Goal: Task Accomplishment & Management: Manage account settings

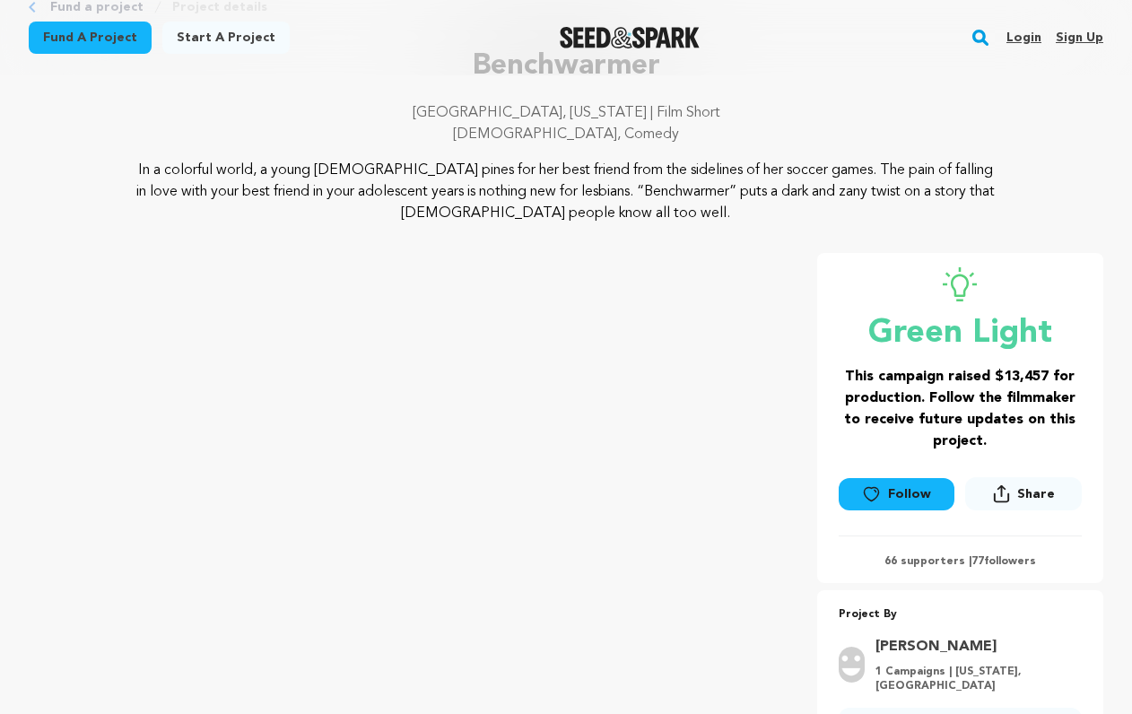
scroll to position [127, 0]
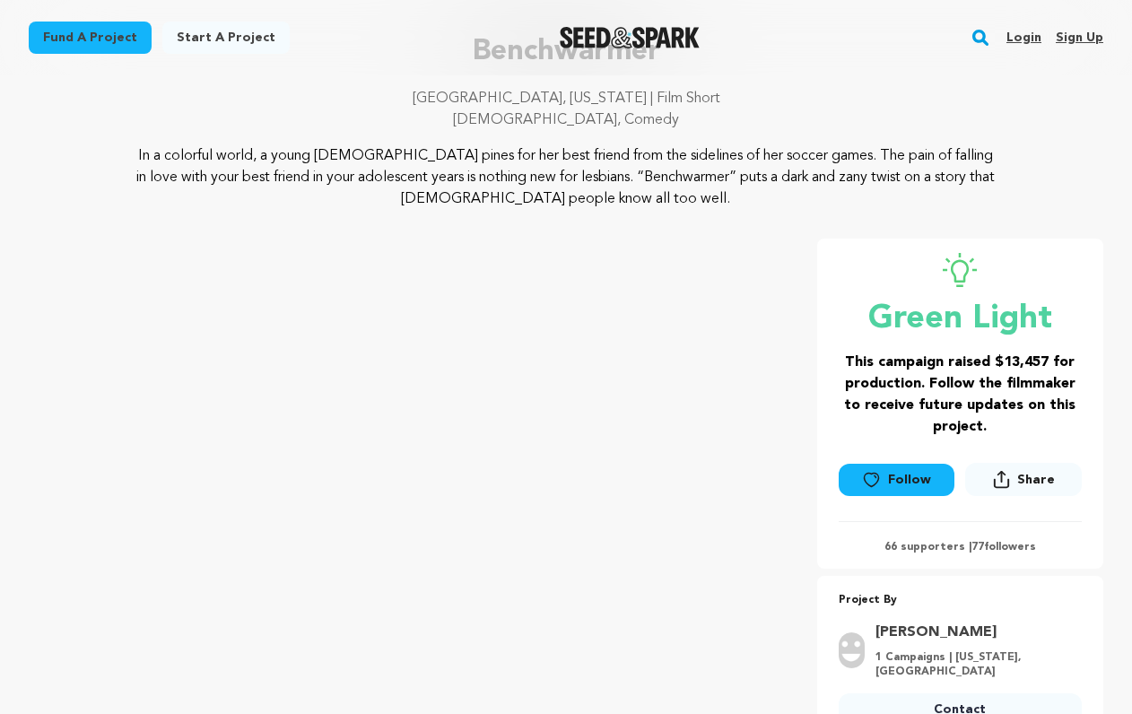
click at [1033, 31] on link "Login" at bounding box center [1023, 37] width 35 height 29
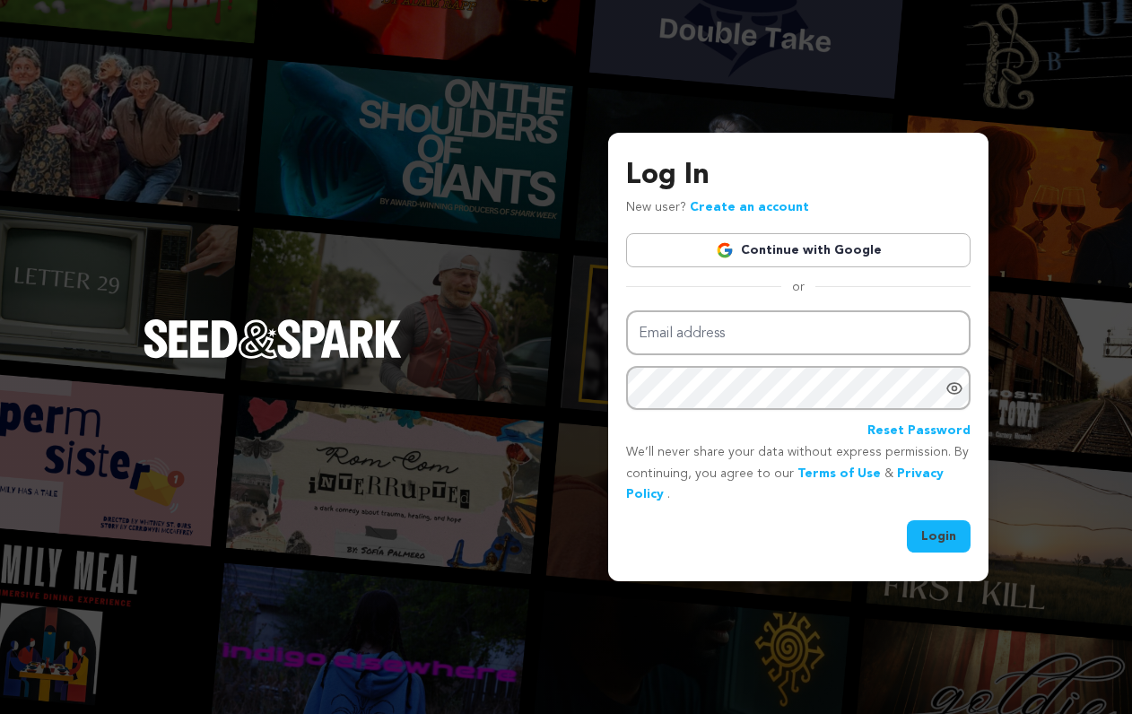
click at [818, 239] on link "Continue with Google" at bounding box center [798, 250] width 344 height 34
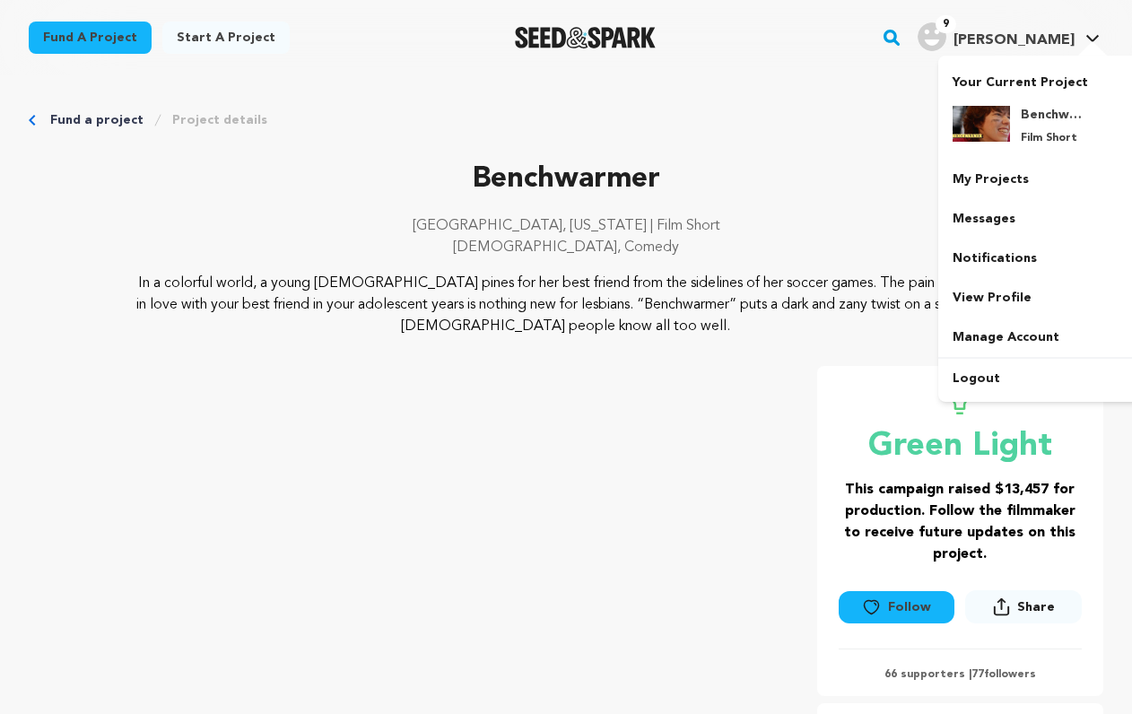
click at [1072, 56] on div "Your Current Project Benchwarmer Film Short" at bounding box center [1038, 229] width 201 height 346
click at [990, 265] on link "Notifications" at bounding box center [1038, 258] width 201 height 39
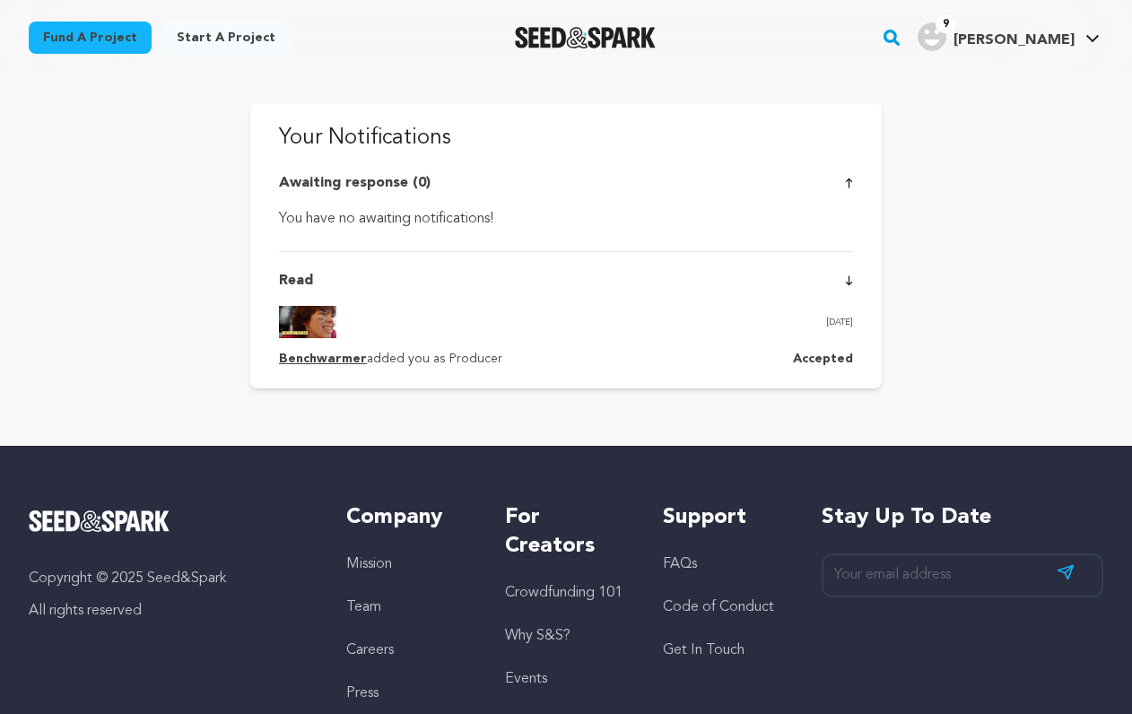
click at [312, 326] on img at bounding box center [307, 322] width 57 height 32
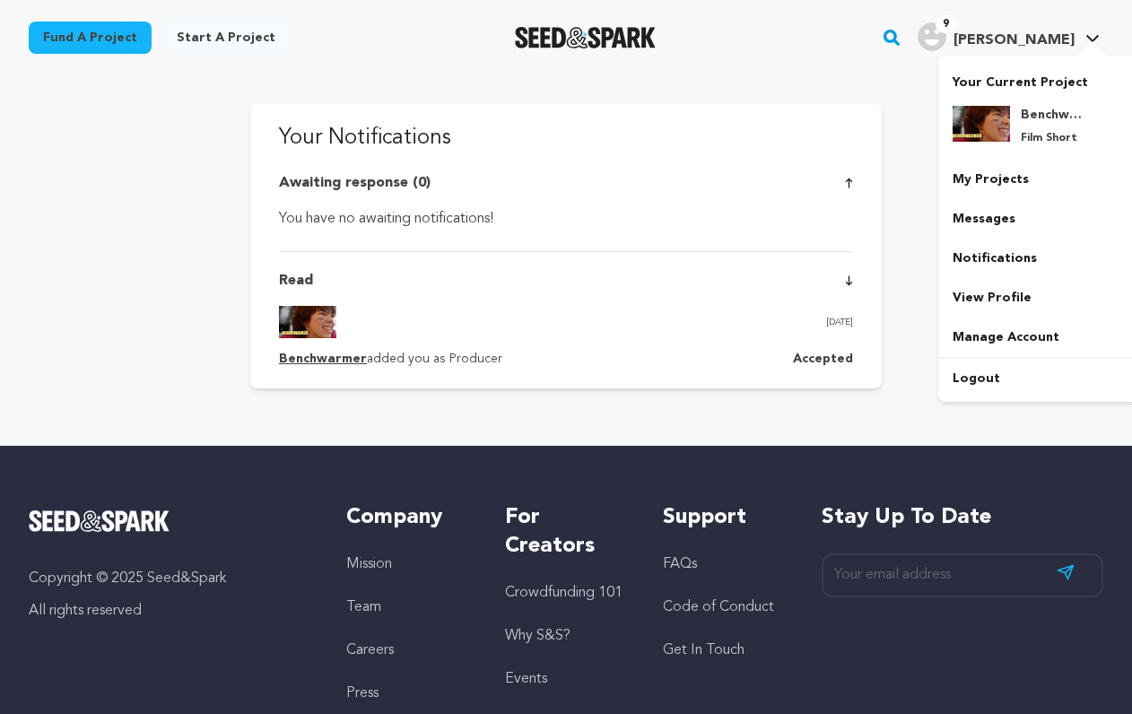
click at [1088, 42] on div at bounding box center [1093, 50] width 36 height 18
click at [1018, 187] on link "My Projects" at bounding box center [1038, 179] width 201 height 39
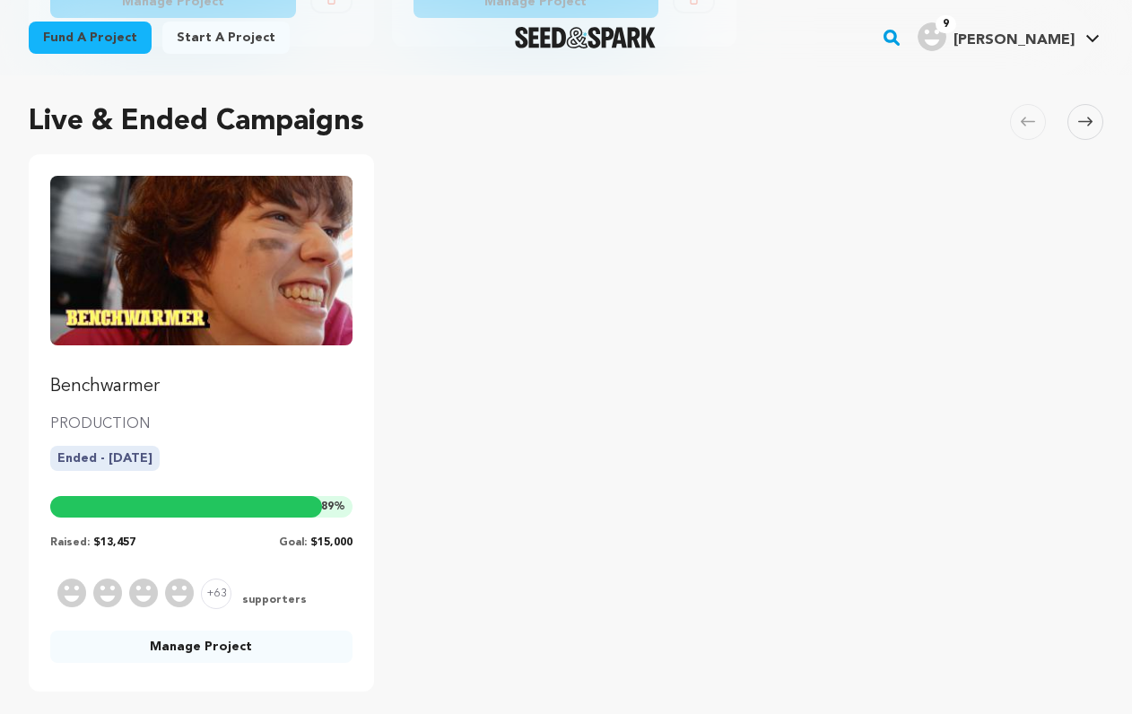
scroll to position [793, 0]
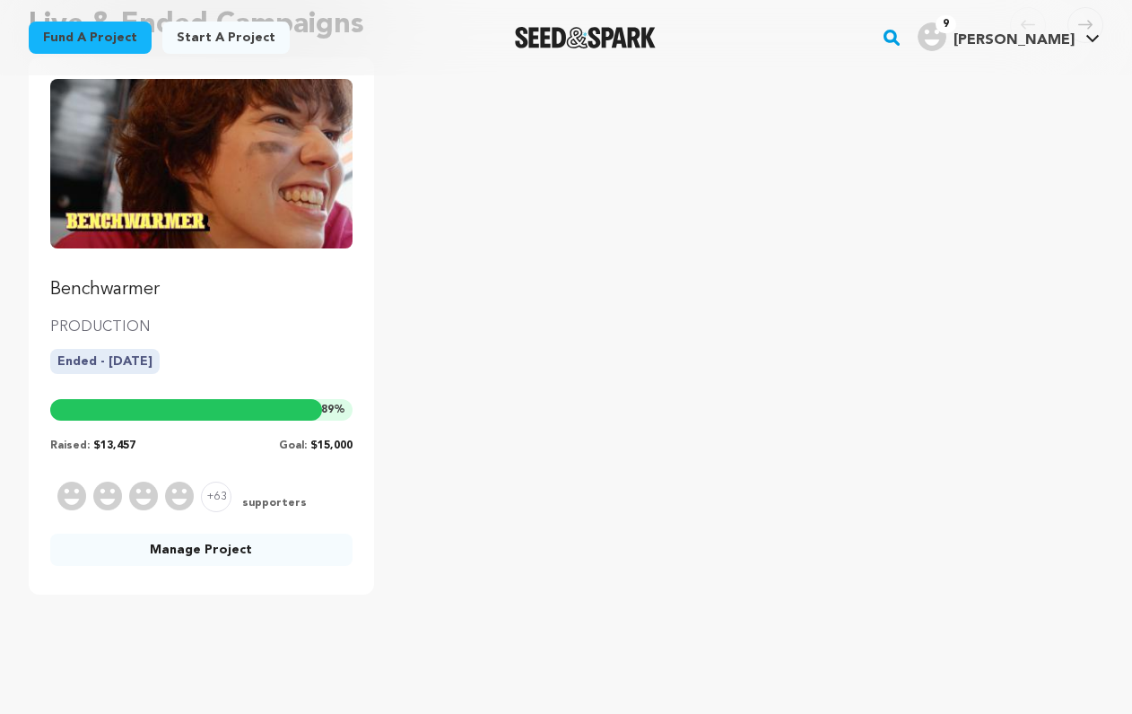
click at [226, 365] on div "Ended - 20/08/2025" at bounding box center [201, 368] width 302 height 39
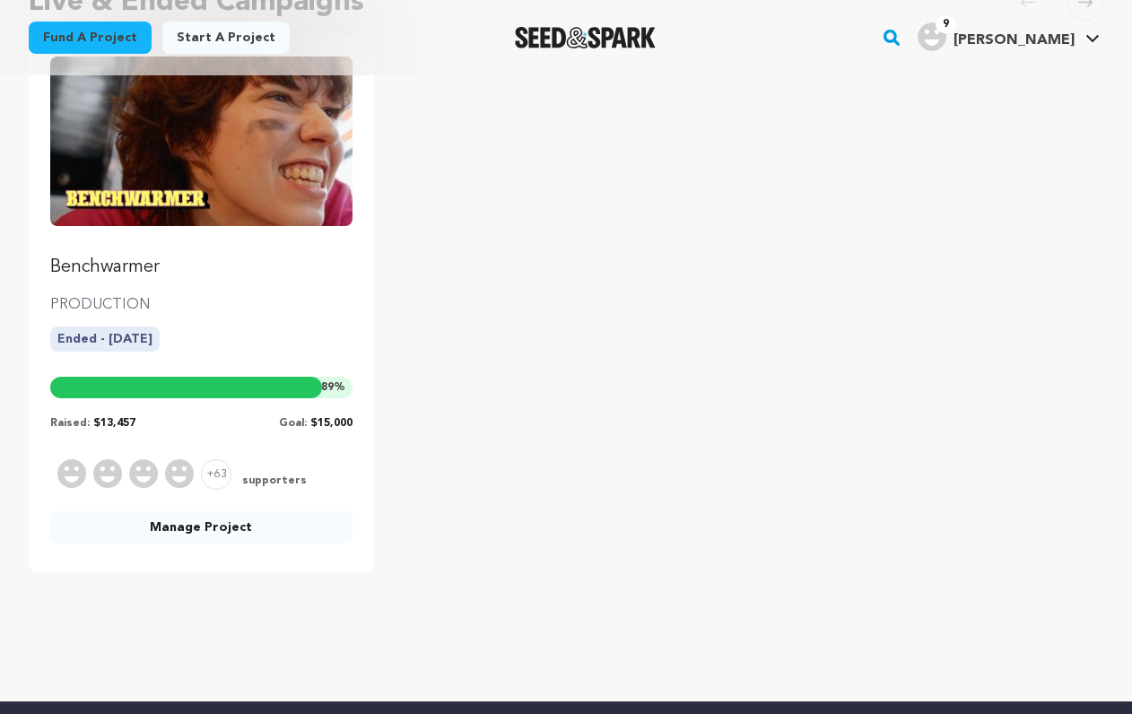
scroll to position [966, 0]
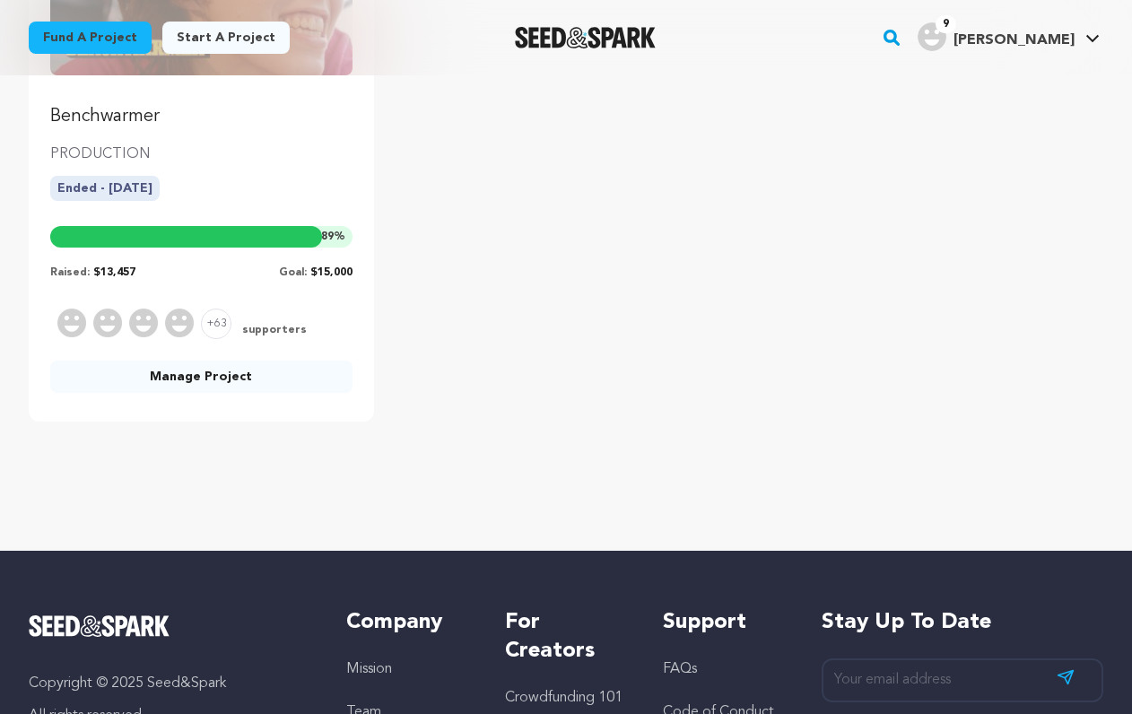
click at [214, 178] on div "Ended - 20/08/2025" at bounding box center [201, 195] width 302 height 39
click at [107, 158] on p "PRODUCTION" at bounding box center [201, 155] width 302 height 22
click at [107, 105] on p "Benchwarmer" at bounding box center [201, 116] width 302 height 25
click at [223, 230] on div at bounding box center [186, 237] width 272 height 22
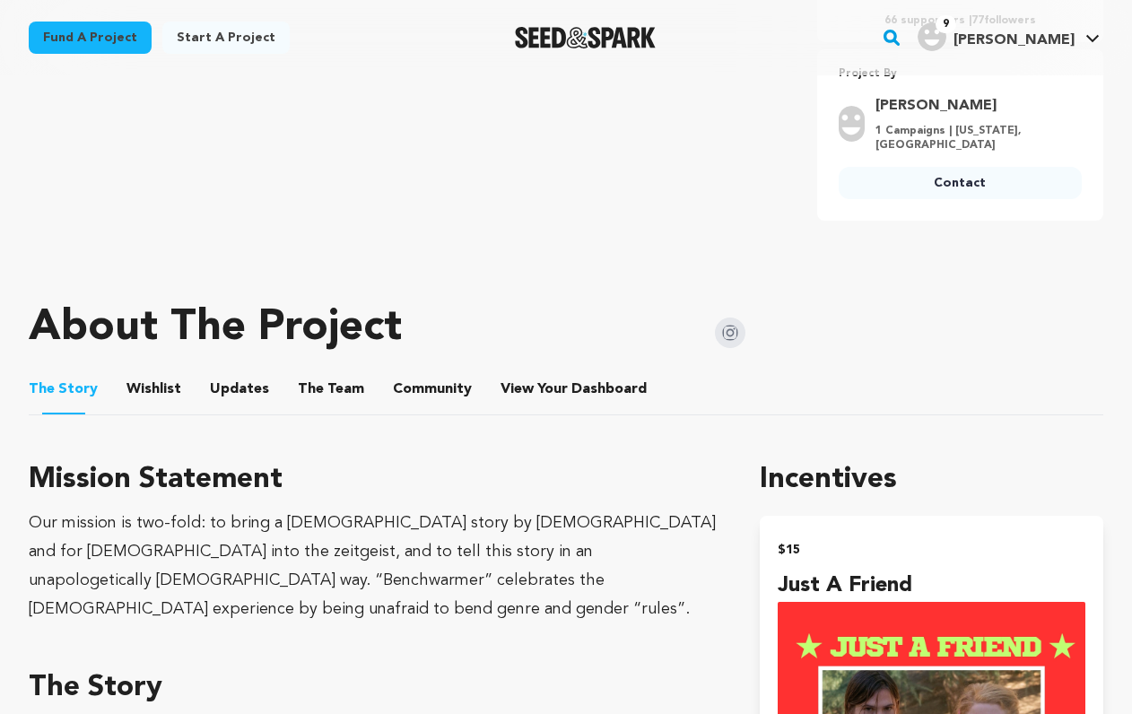
scroll to position [669, 0]
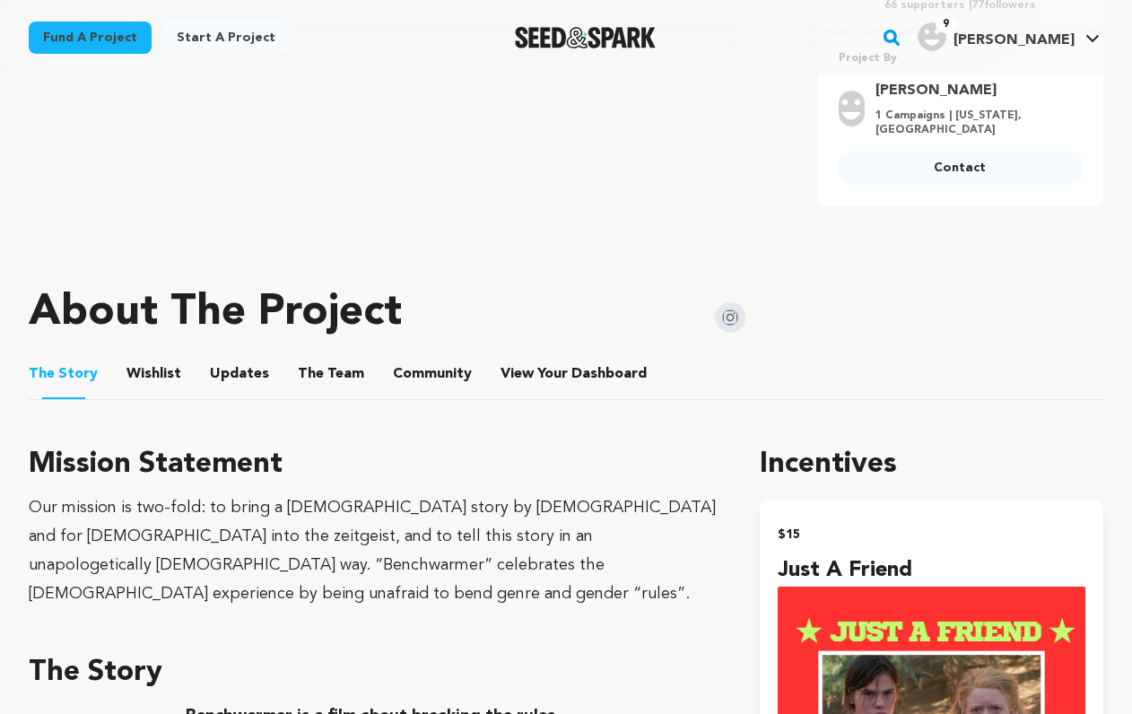
click at [411, 368] on button "Community" at bounding box center [432, 377] width 43 height 43
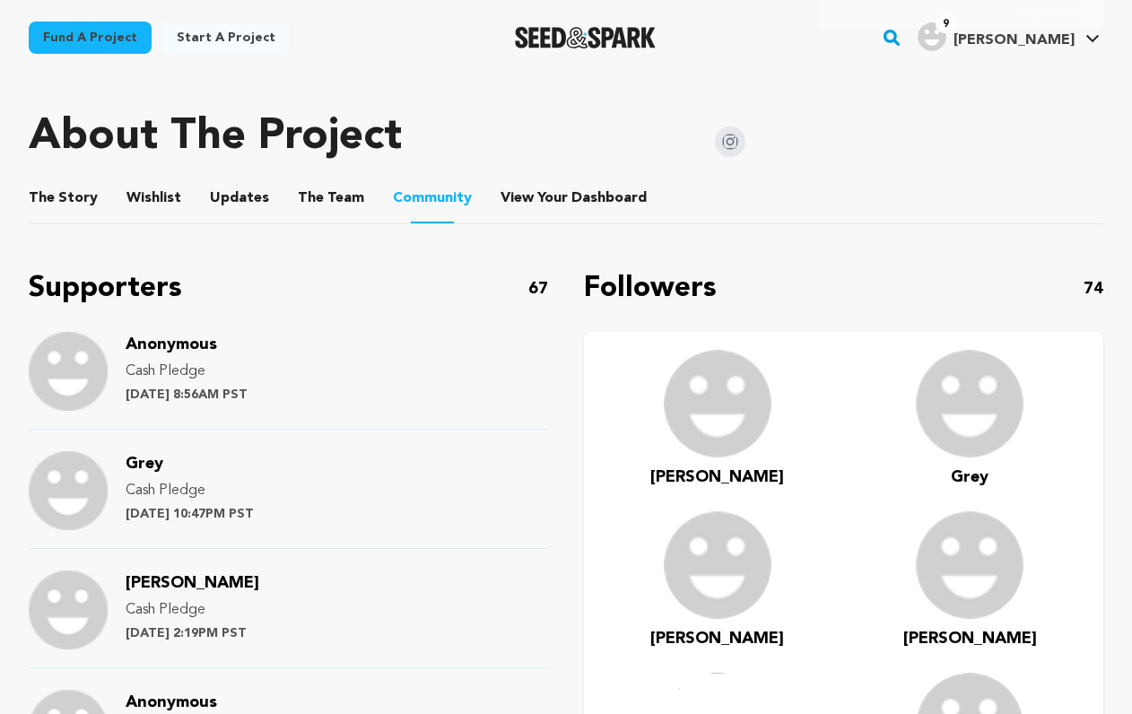
scroll to position [825, 0]
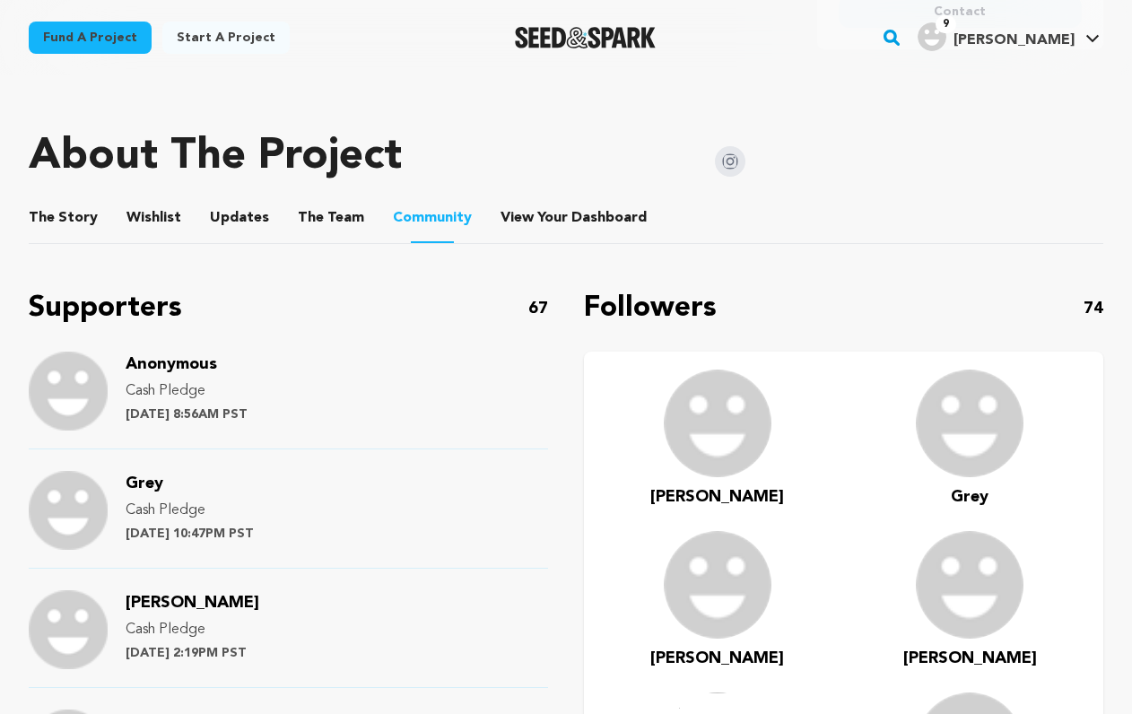
click at [501, 224] on button "View Your Dashboard" at bounding box center [522, 221] width 43 height 43
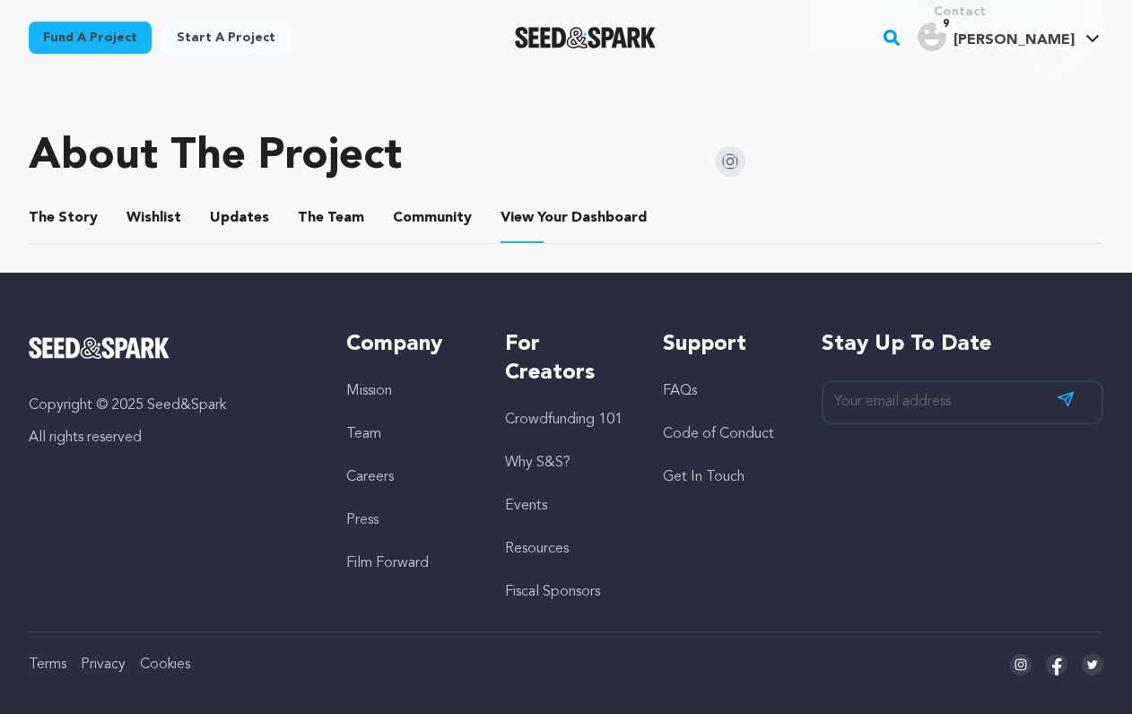
click at [528, 196] on li "View Your Dashboard View Your Dashboard" at bounding box center [576, 218] width 150 height 50
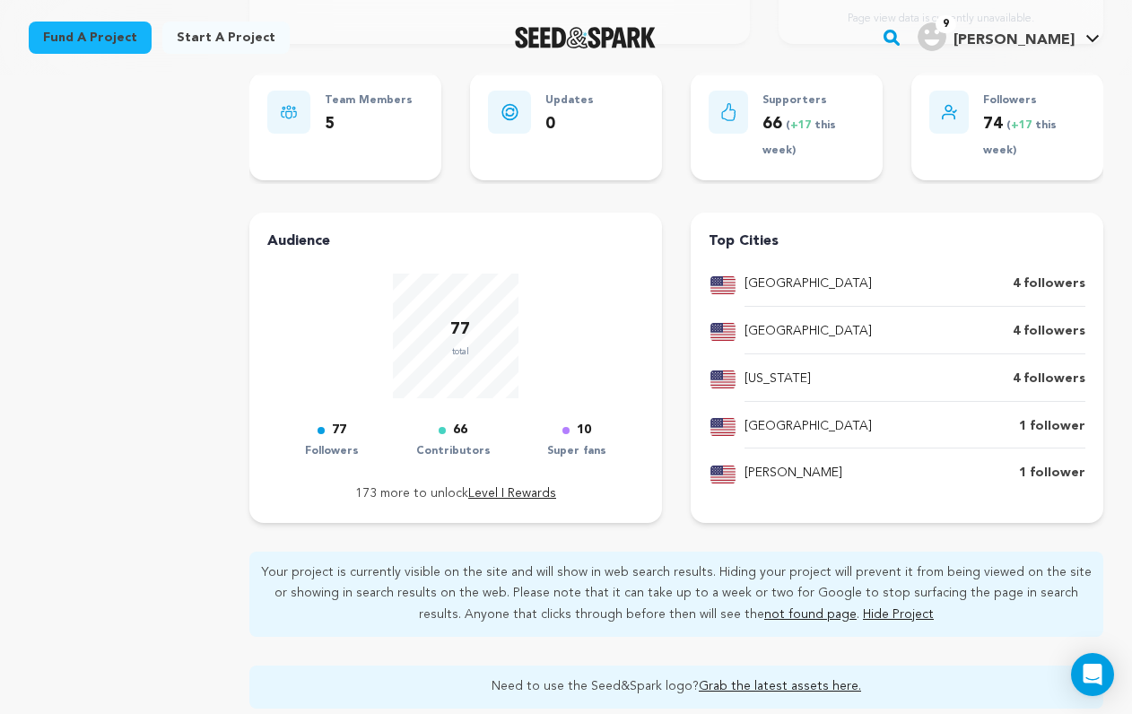
scroll to position [31, 0]
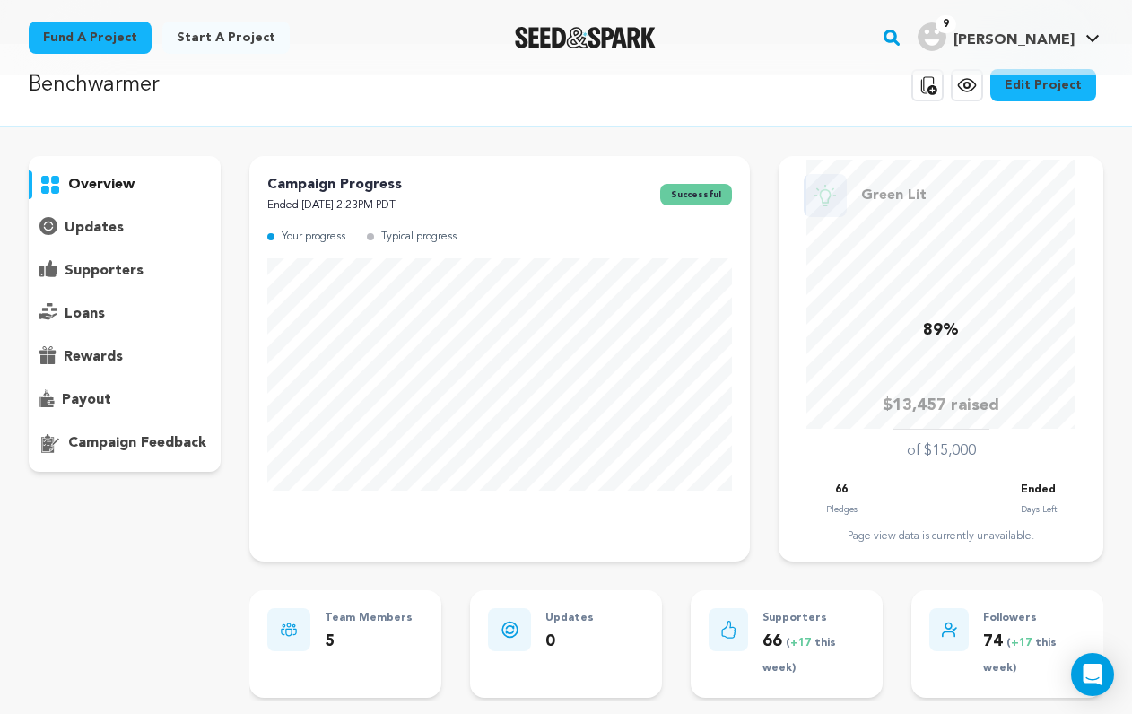
click at [140, 262] on div "supporters" at bounding box center [125, 271] width 192 height 29
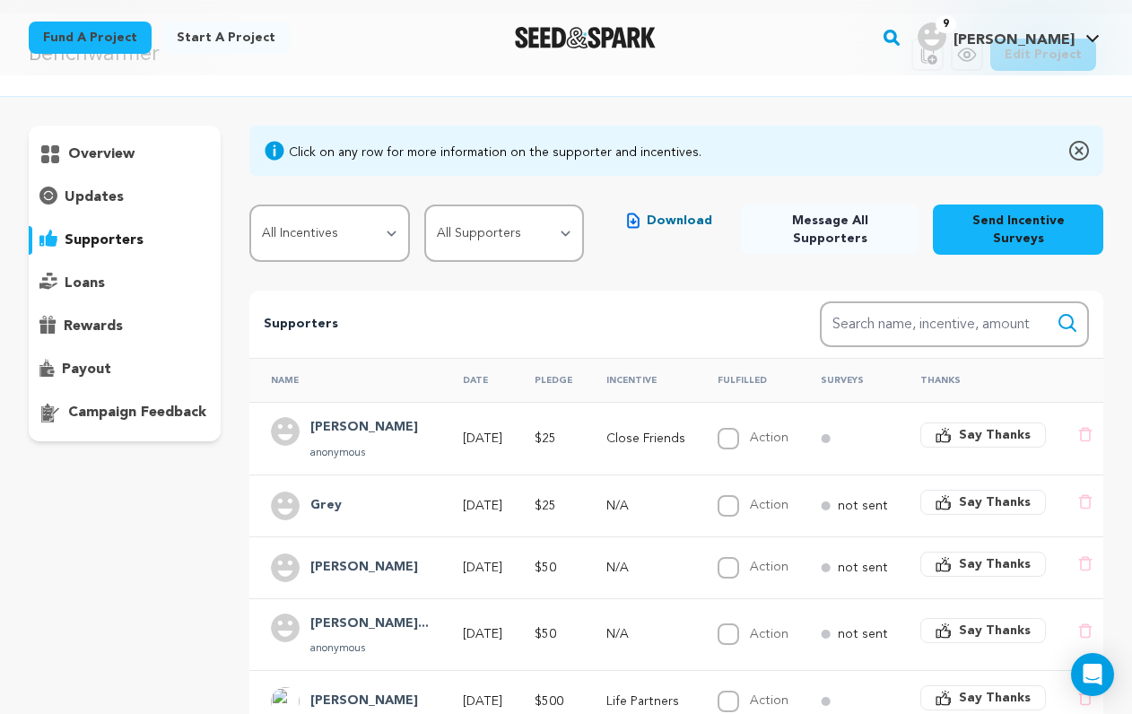
scroll to position [76, 0]
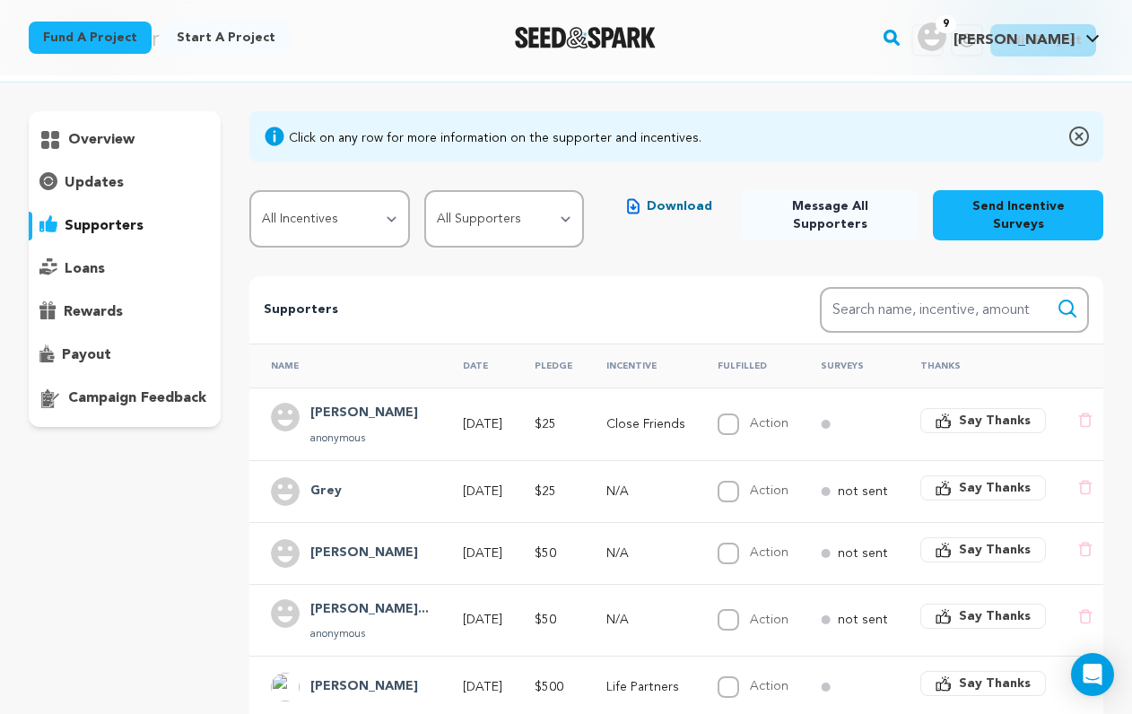
click at [105, 357] on p "payout" at bounding box center [86, 355] width 49 height 22
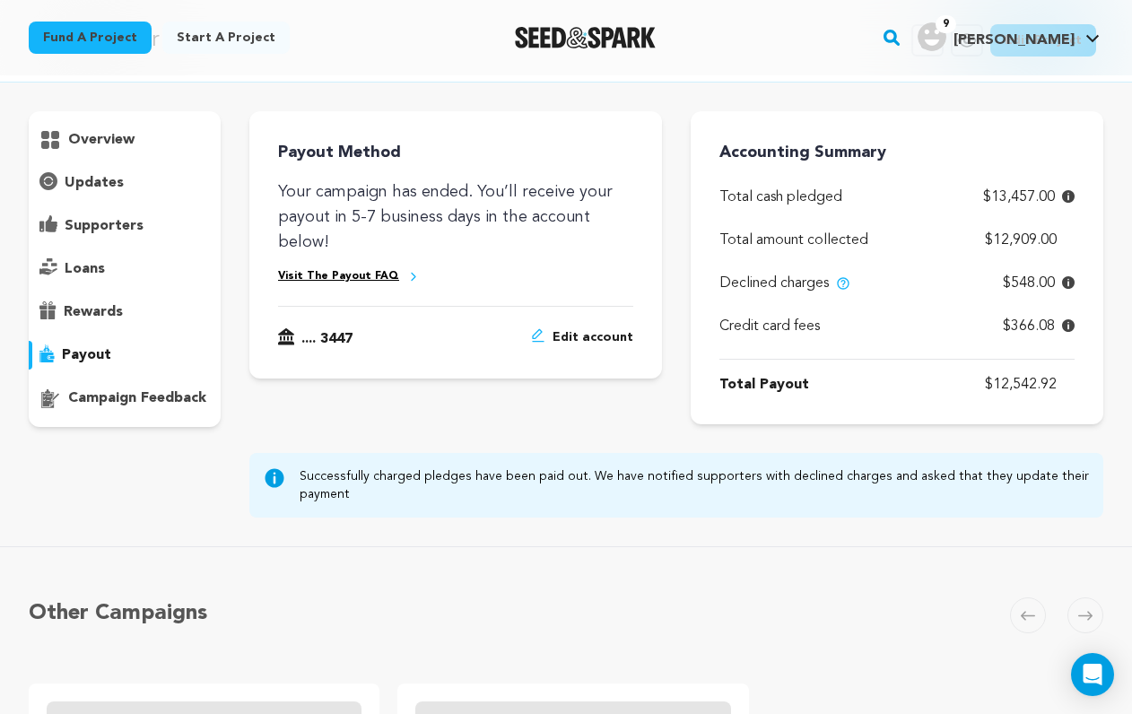
click at [842, 294] on div "Credit card fees $366.08" at bounding box center [896, 326] width 355 height 65
click at [1073, 269] on div "Declined charges $548.00" at bounding box center [896, 272] width 355 height 43
click at [1069, 271] on div "Declined charges $548.00" at bounding box center [896, 272] width 355 height 43
click at [850, 279] on img at bounding box center [843, 283] width 14 height 14
click at [843, 282] on img at bounding box center [843, 283] width 14 height 14
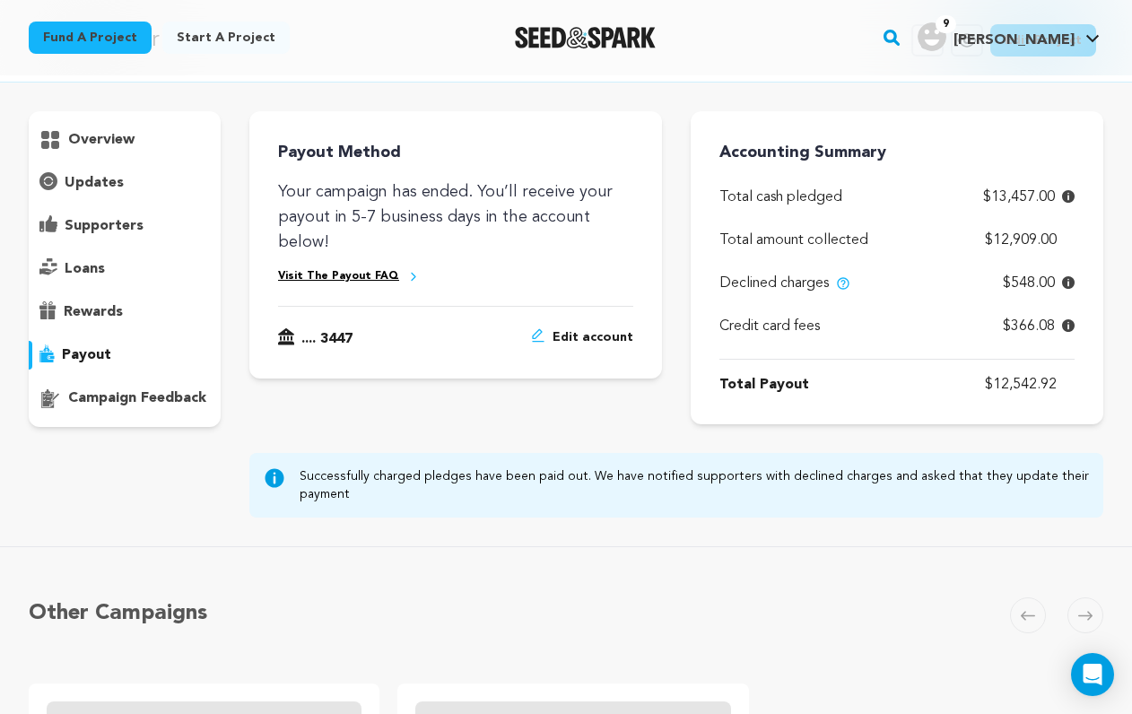
click at [839, 239] on p "Total amount collected" at bounding box center [793, 241] width 149 height 22
click at [1062, 192] on icon at bounding box center [1068, 196] width 13 height 13
click at [842, 300] on div "Credit card fees $366.08" at bounding box center [896, 326] width 355 height 65
click at [842, 290] on img at bounding box center [843, 283] width 14 height 14
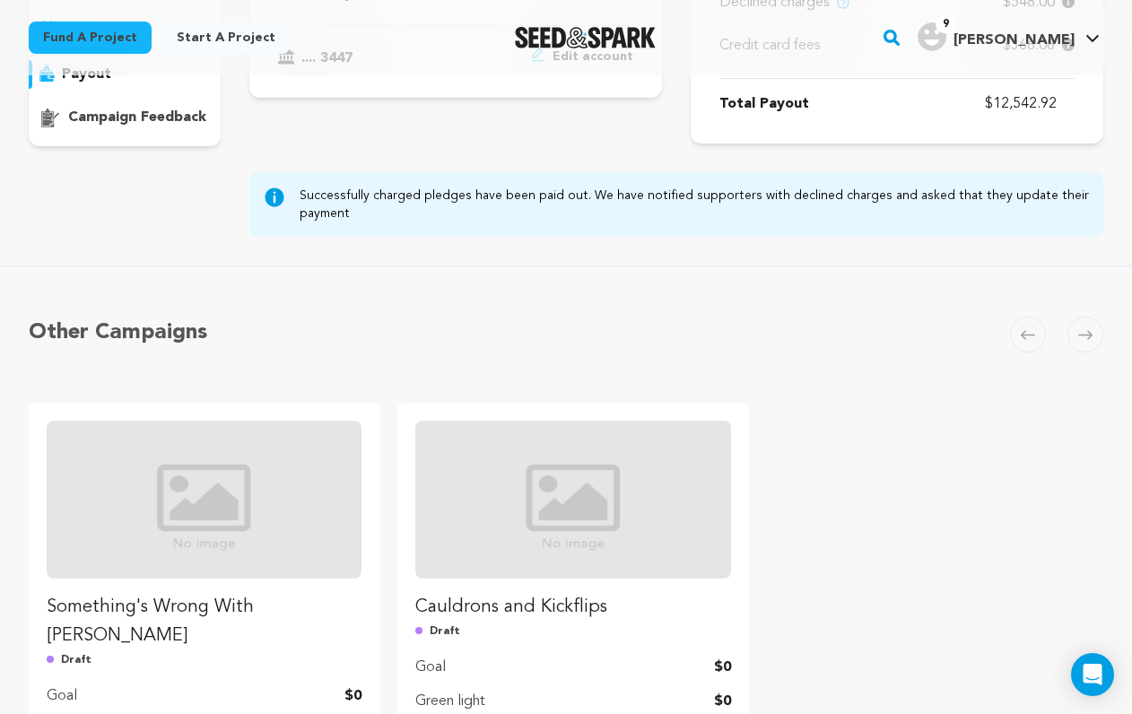
scroll to position [76, 0]
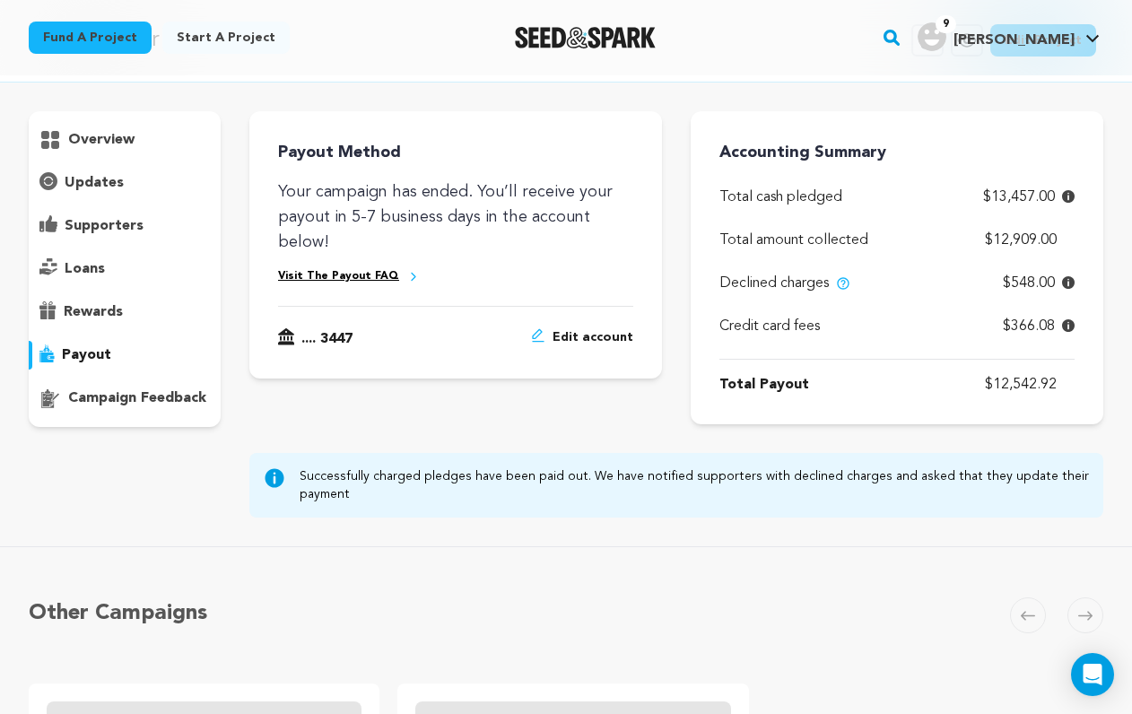
click at [104, 233] on p "supporters" at bounding box center [104, 226] width 79 height 22
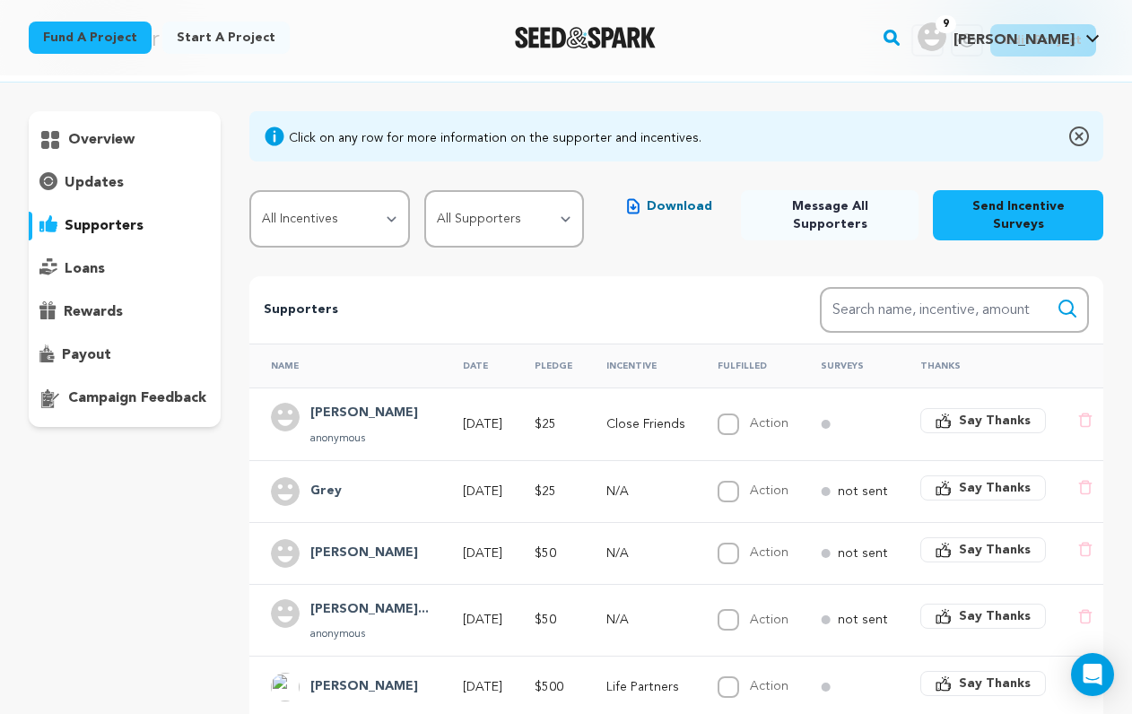
click at [117, 262] on div "loans" at bounding box center [125, 269] width 192 height 29
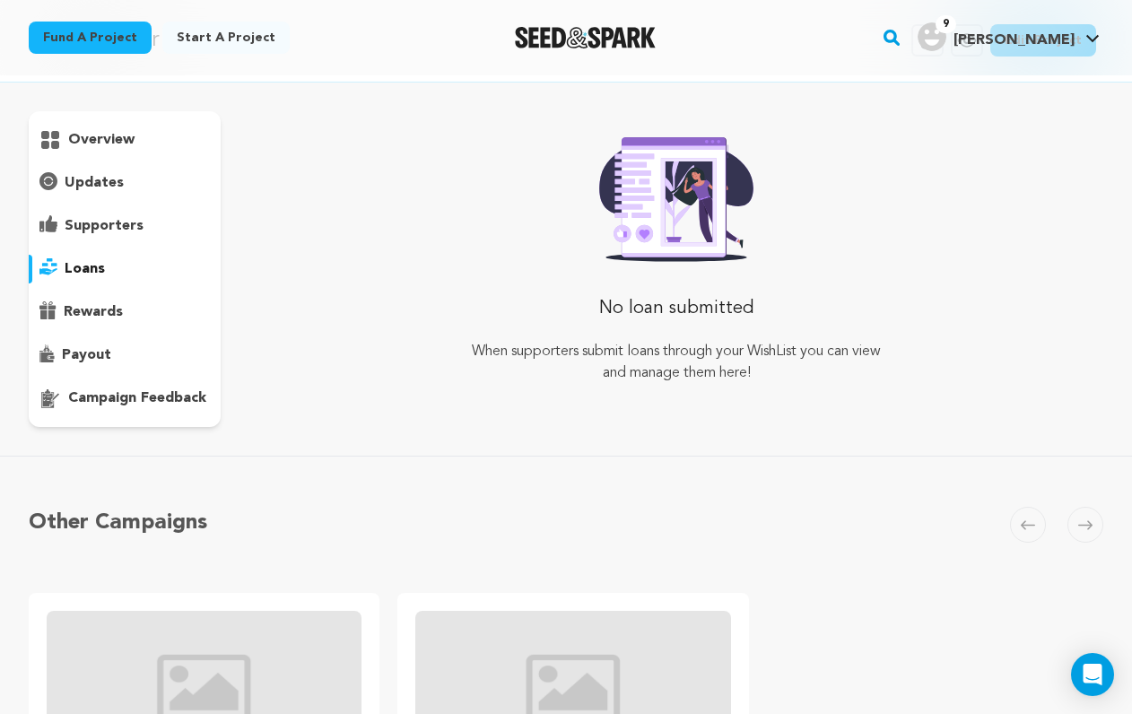
click at [120, 193] on p "updates" at bounding box center [94, 183] width 59 height 22
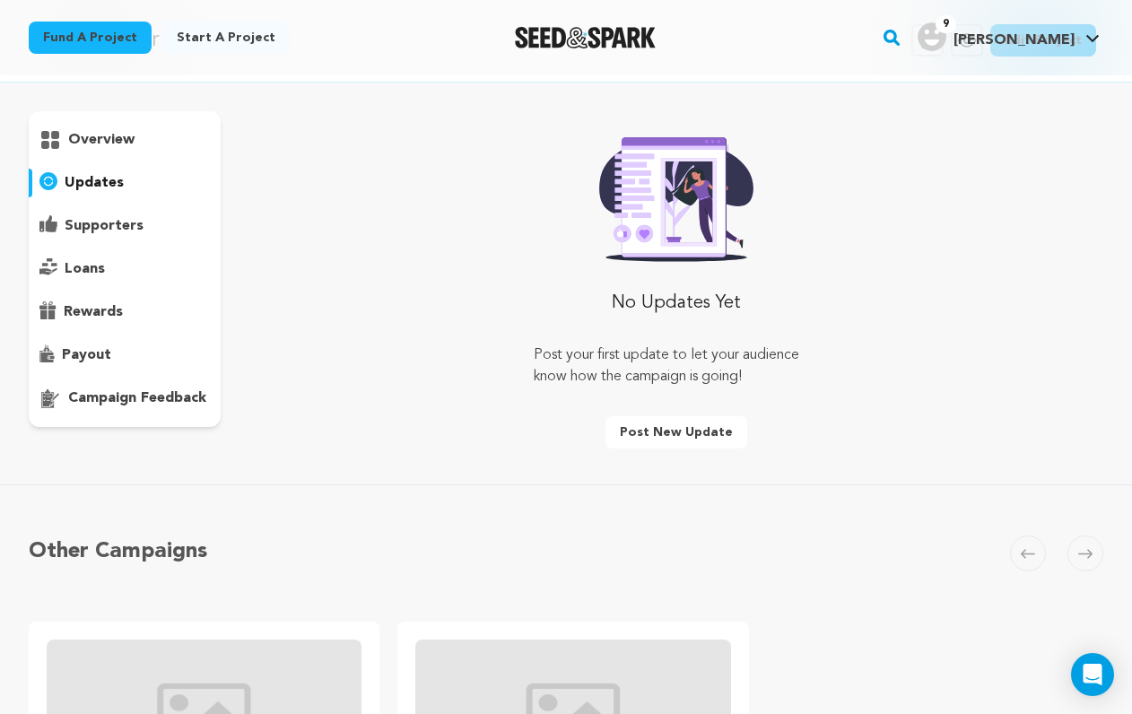
click at [127, 144] on p "overview" at bounding box center [101, 140] width 66 height 22
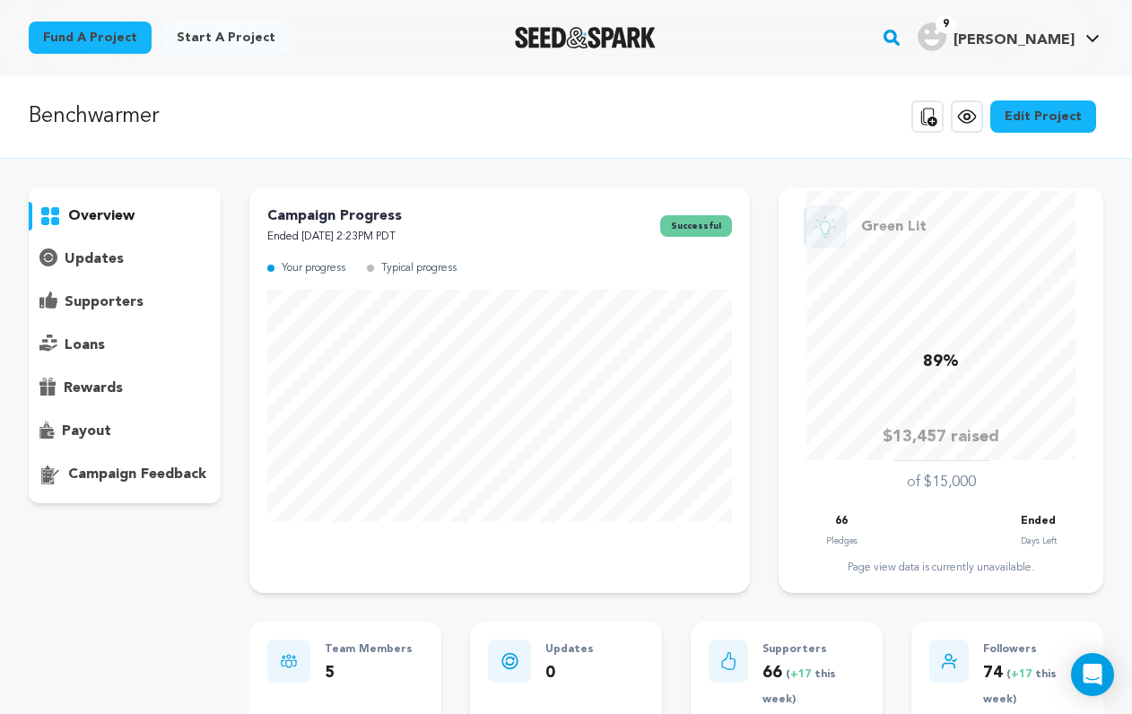
click at [112, 283] on div "overview" at bounding box center [125, 345] width 192 height 316
click at [109, 305] on p "supporters" at bounding box center [104, 303] width 79 height 22
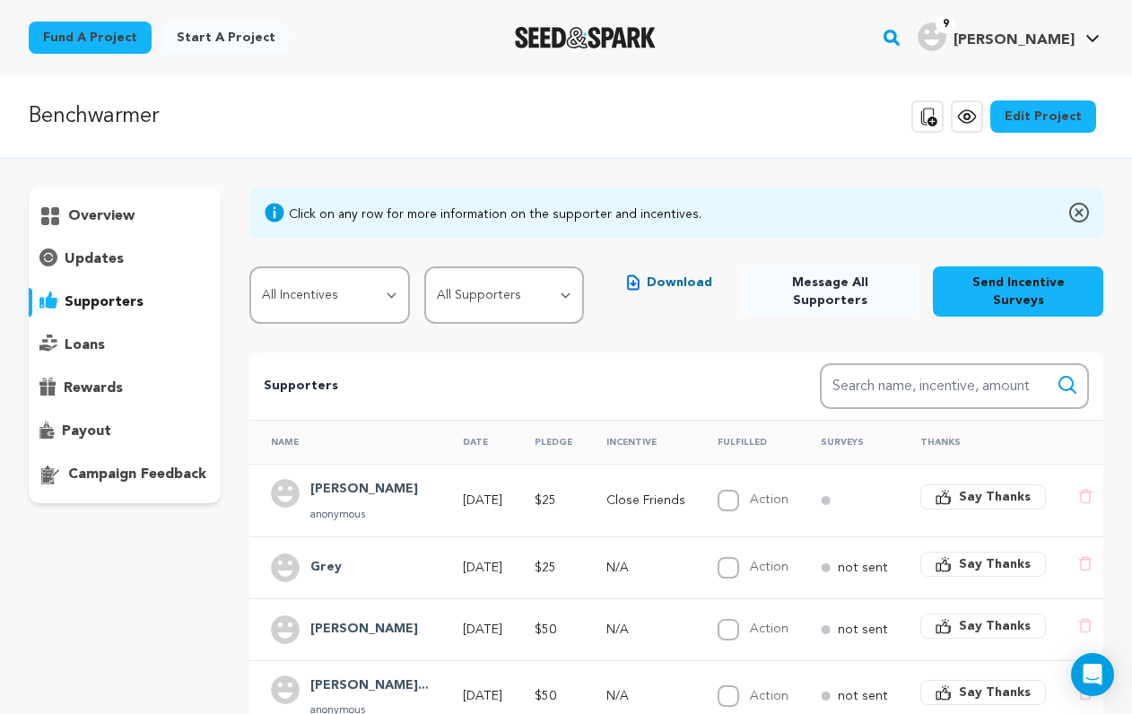
click at [104, 353] on div "loans" at bounding box center [125, 345] width 192 height 29
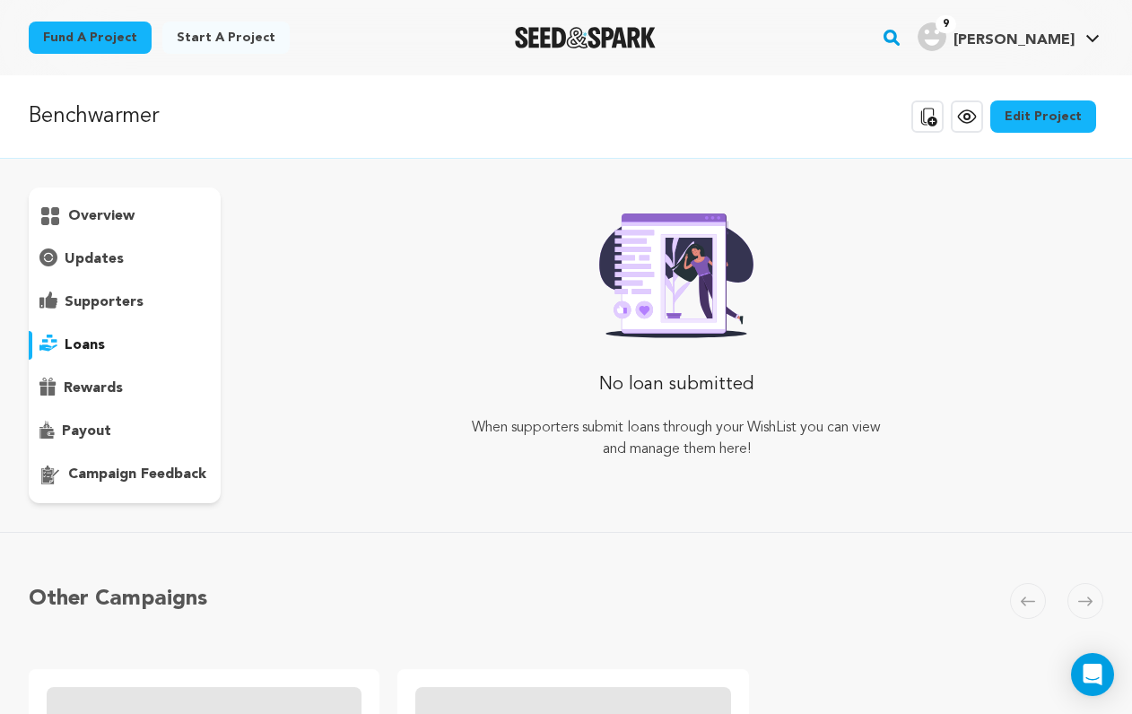
click at [96, 395] on p "rewards" at bounding box center [93, 389] width 59 height 22
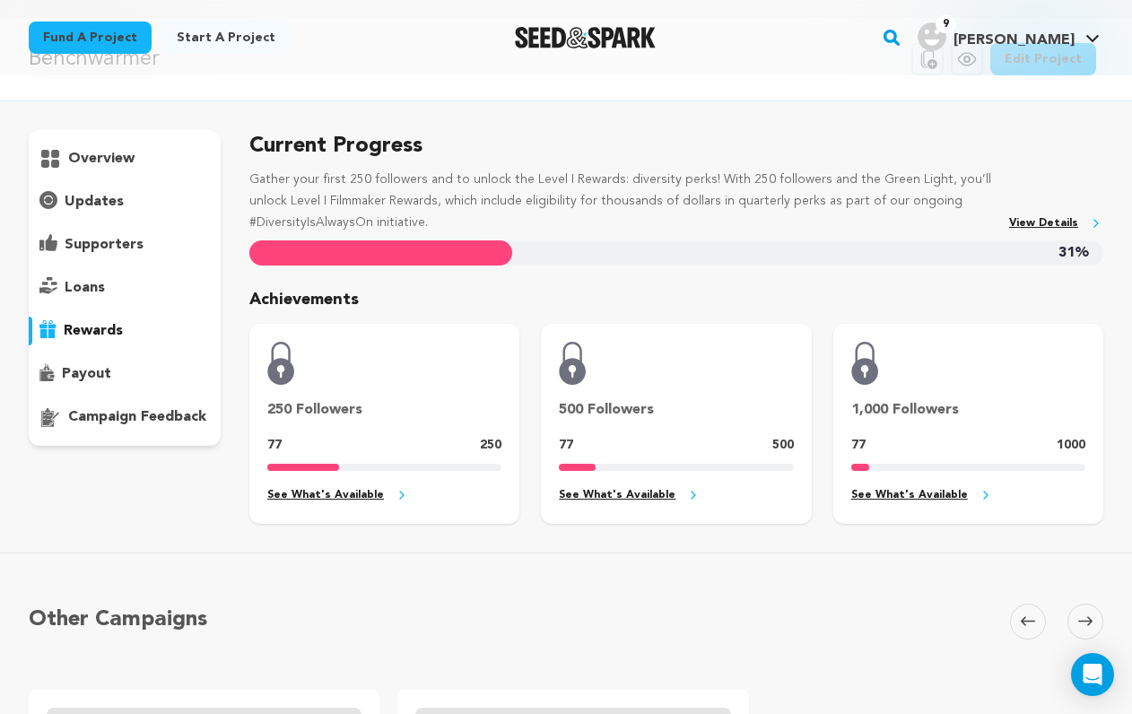
scroll to position [58, 0]
click at [94, 372] on p "payout" at bounding box center [86, 373] width 49 height 22
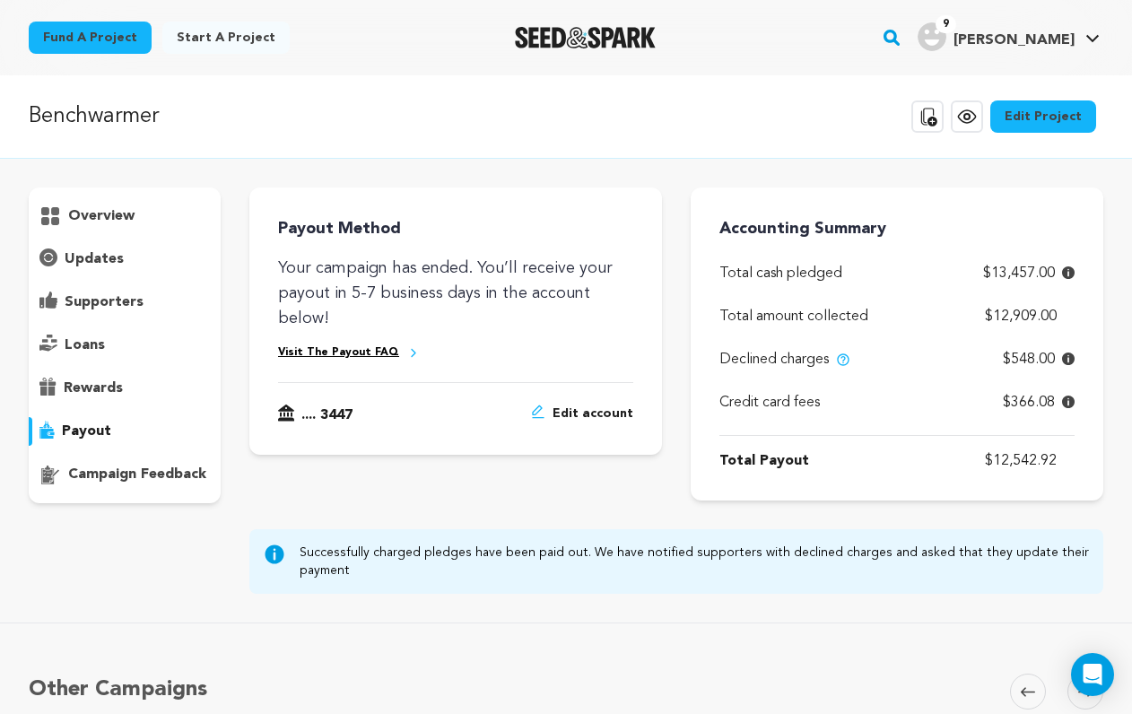
click at [108, 261] on p "updates" at bounding box center [94, 259] width 59 height 22
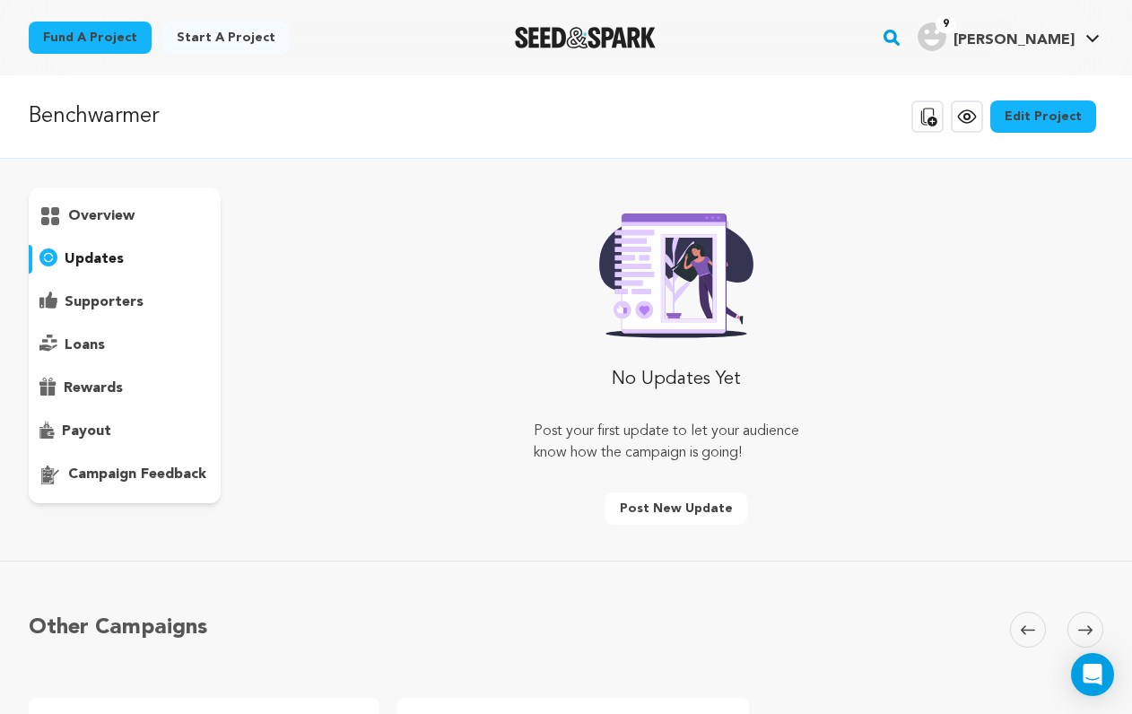
click at [101, 298] on p "supporters" at bounding box center [104, 303] width 79 height 22
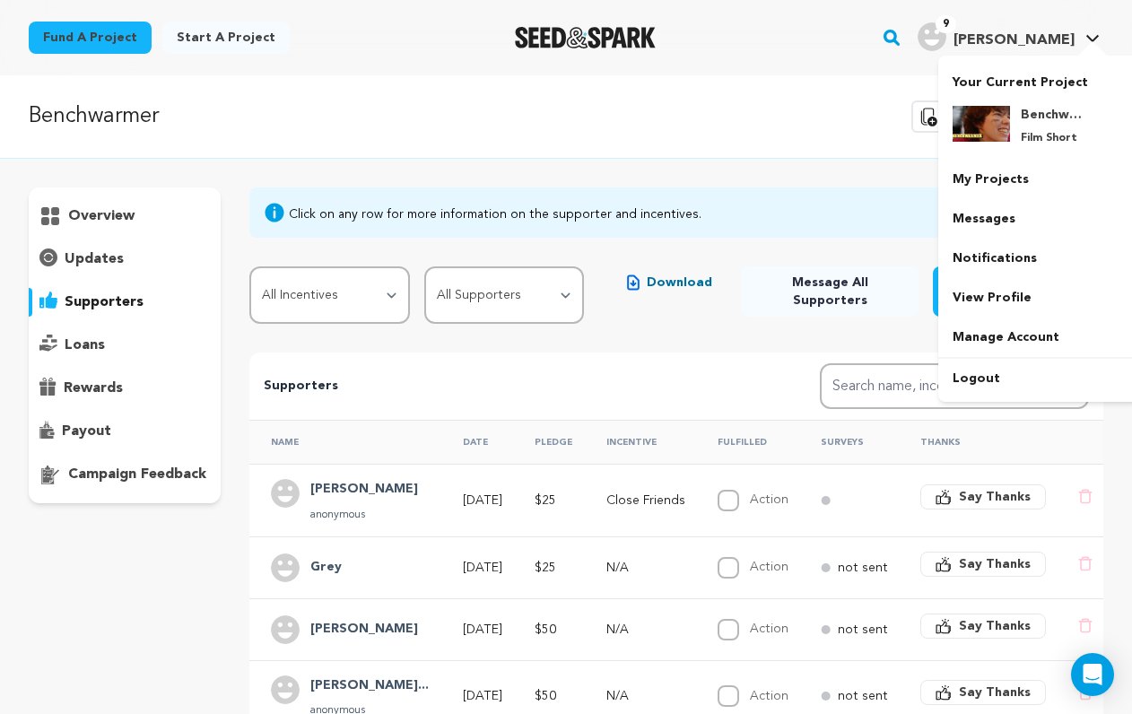
click at [1084, 59] on div "Your Current Project Benchwarmer Film Short" at bounding box center [1038, 229] width 201 height 346
click at [998, 335] on link "Manage Account" at bounding box center [1038, 337] width 201 height 39
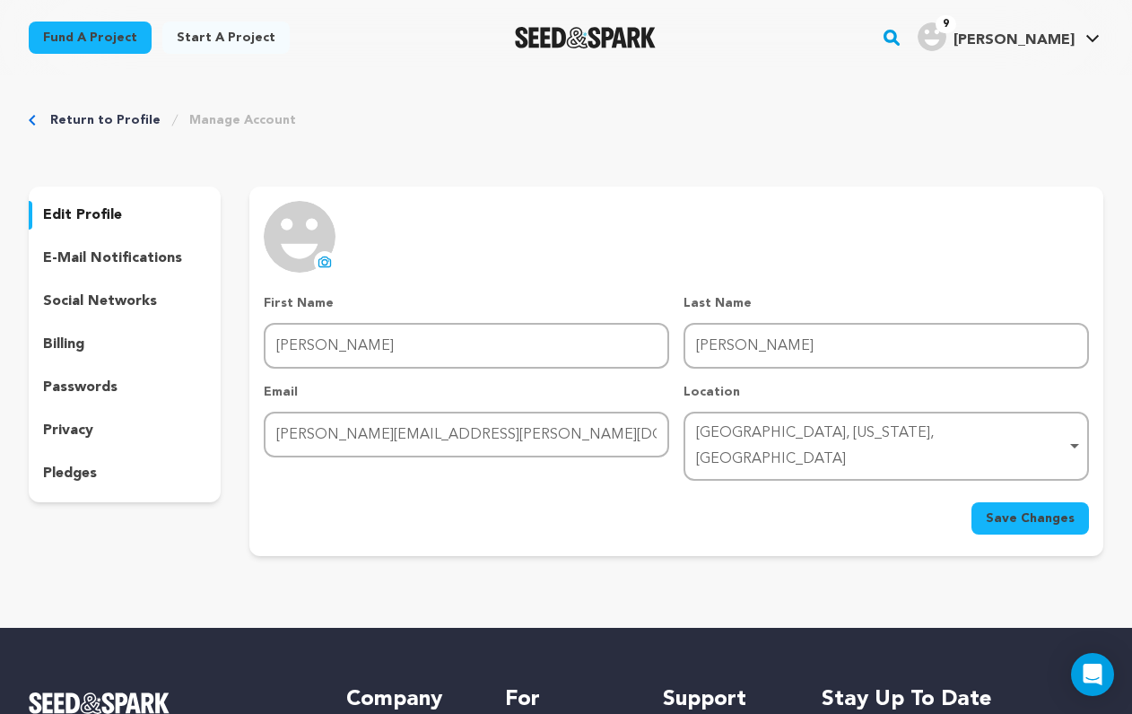
click at [103, 335] on div "billing" at bounding box center [125, 344] width 192 height 29
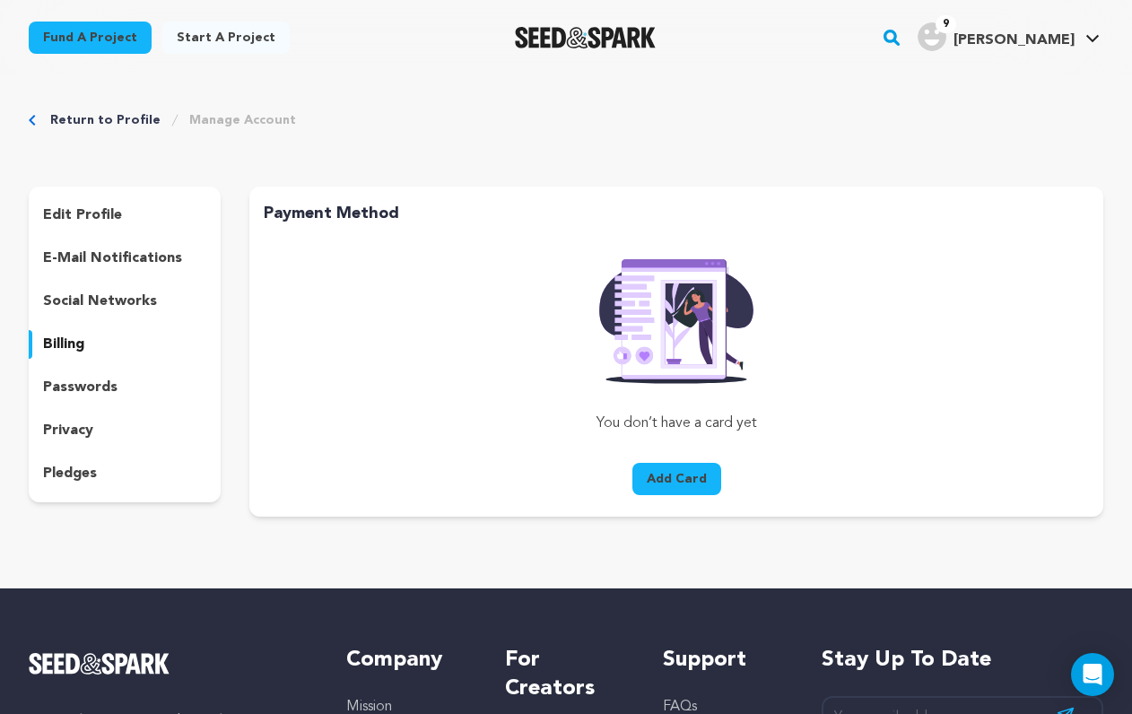
click at [122, 279] on div "edit profile e-mail notifications social networks billing passwords privacy ple…" at bounding box center [125, 345] width 192 height 316
click at [125, 265] on p "e-mail notifications" at bounding box center [112, 259] width 139 height 22
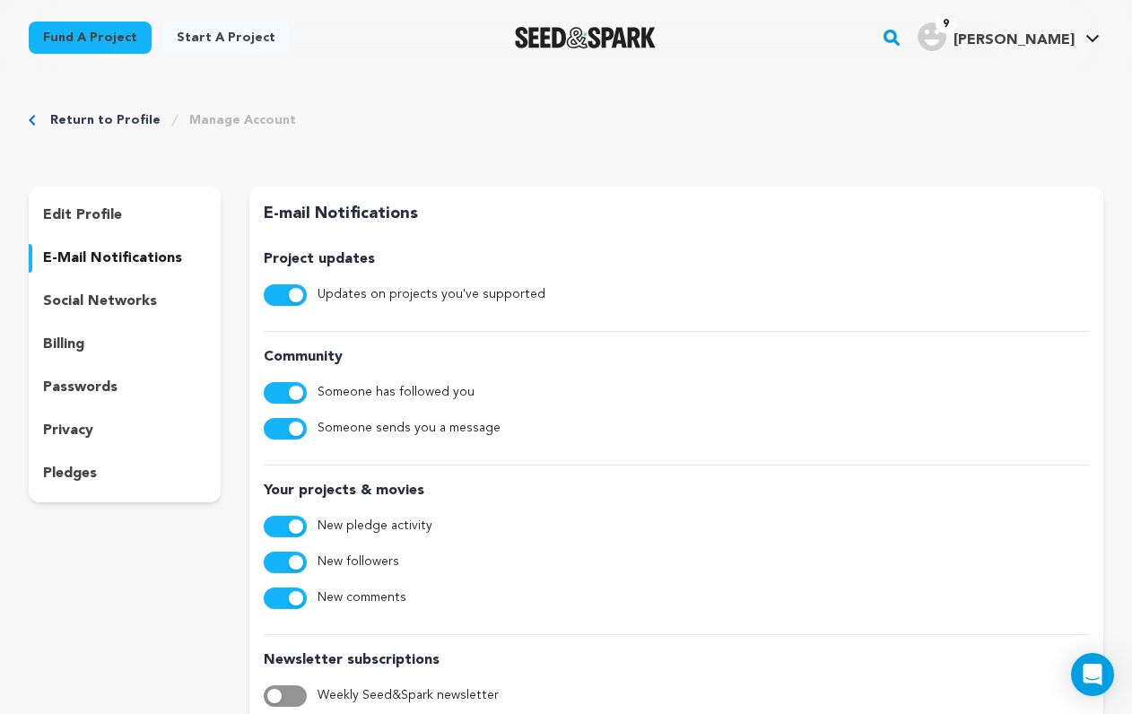
click at [123, 302] on p "social networks" at bounding box center [100, 302] width 114 height 22
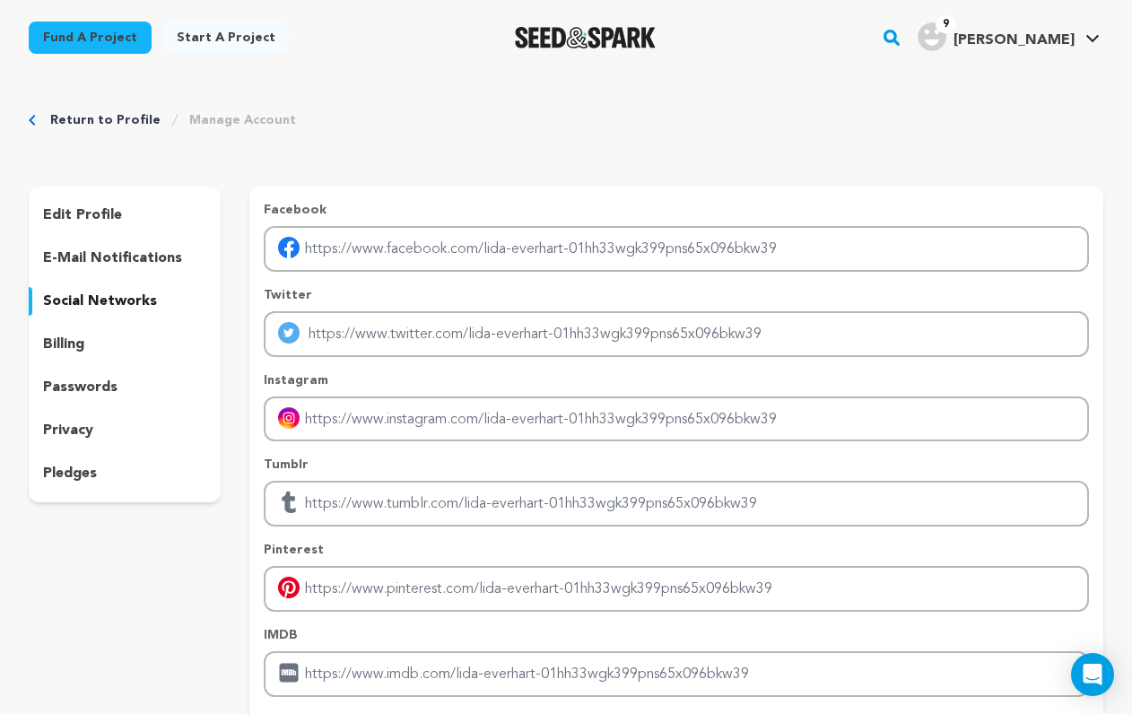
click at [102, 380] on p "passwords" at bounding box center [80, 388] width 74 height 22
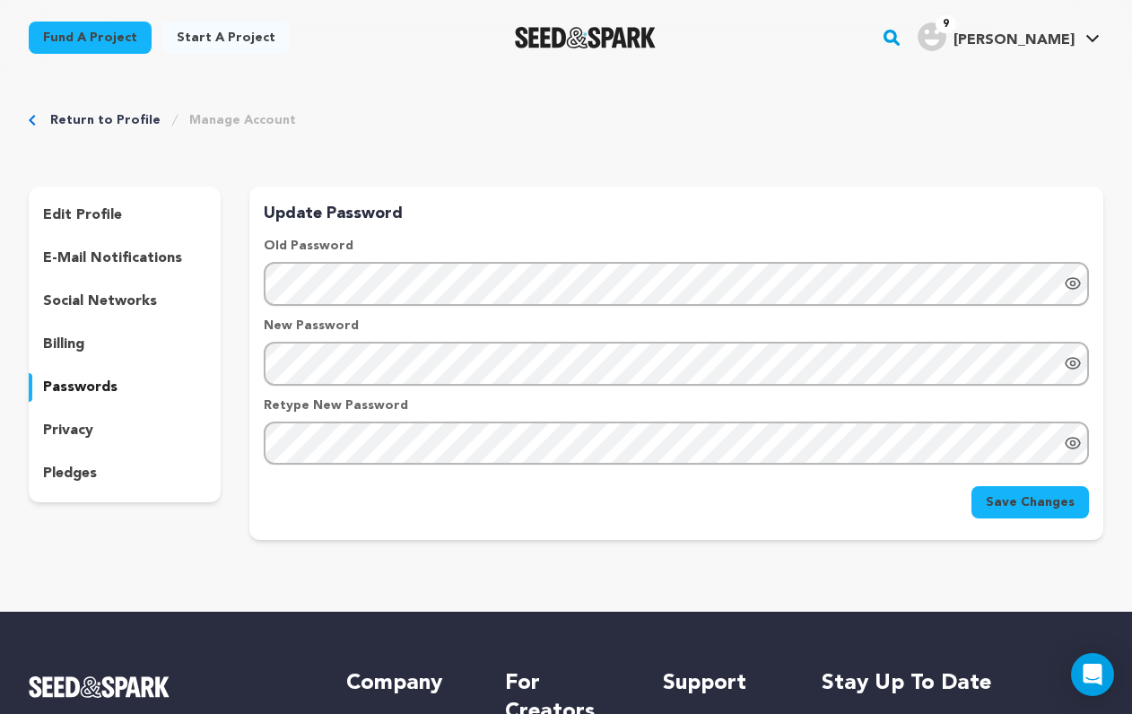
click at [113, 228] on div "edit profile" at bounding box center [125, 215] width 192 height 29
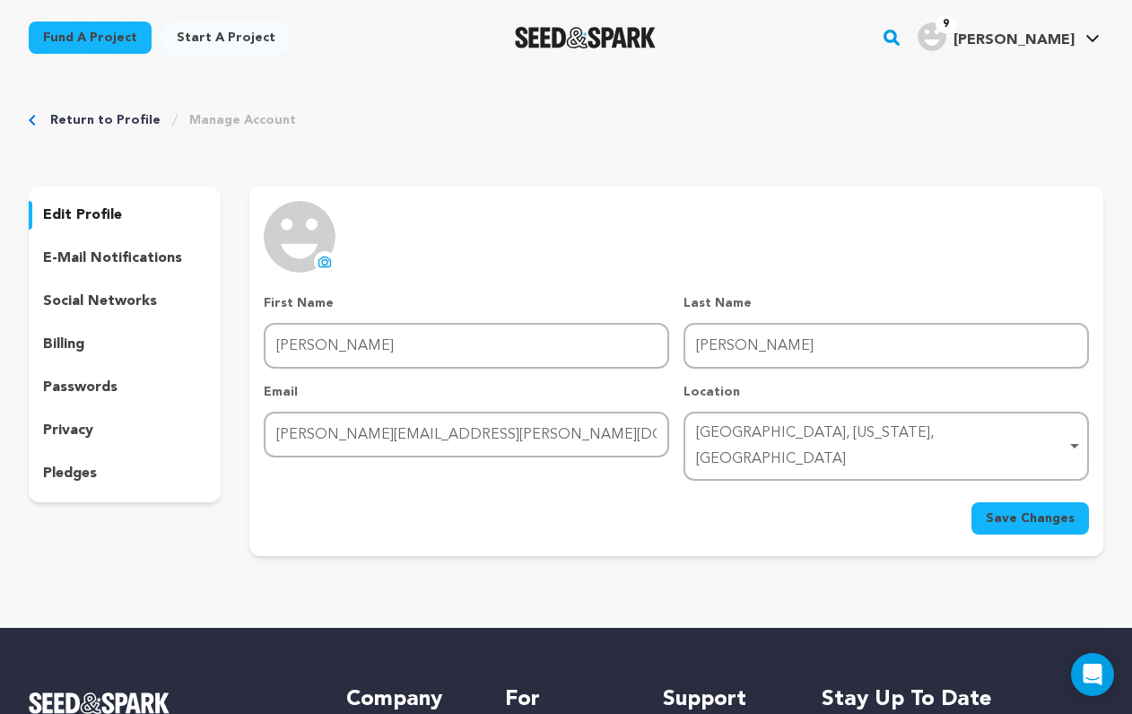
click at [81, 462] on div "pledges" at bounding box center [125, 473] width 192 height 29
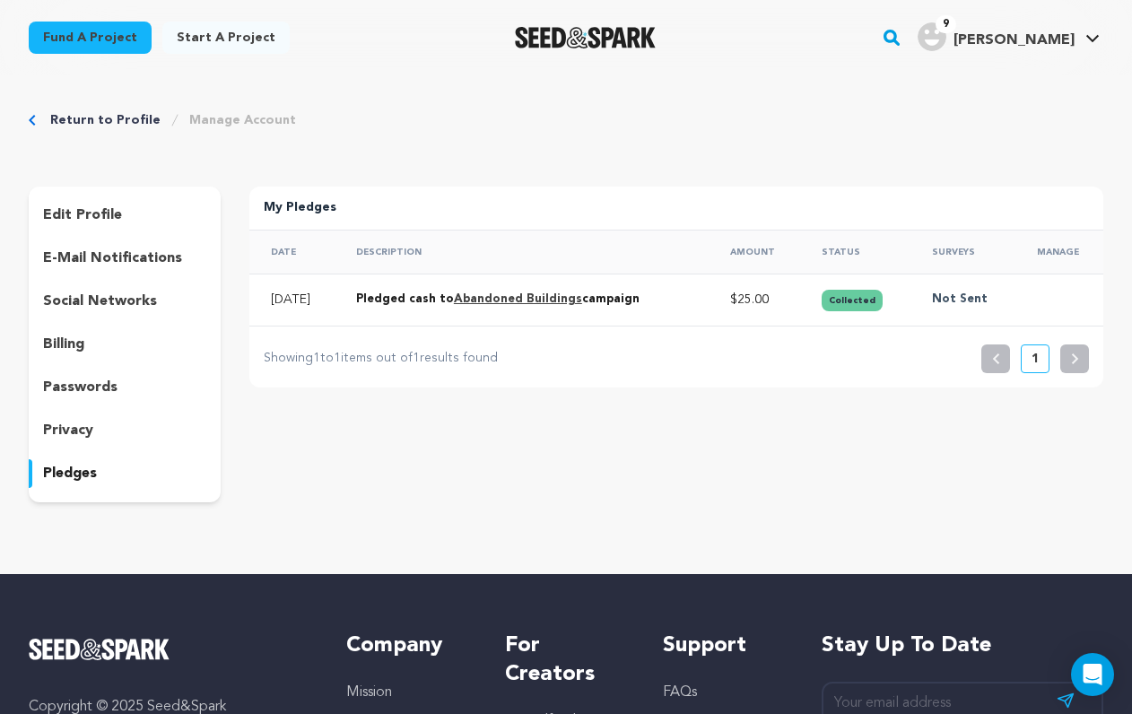
click at [82, 432] on p "privacy" at bounding box center [68, 431] width 50 height 22
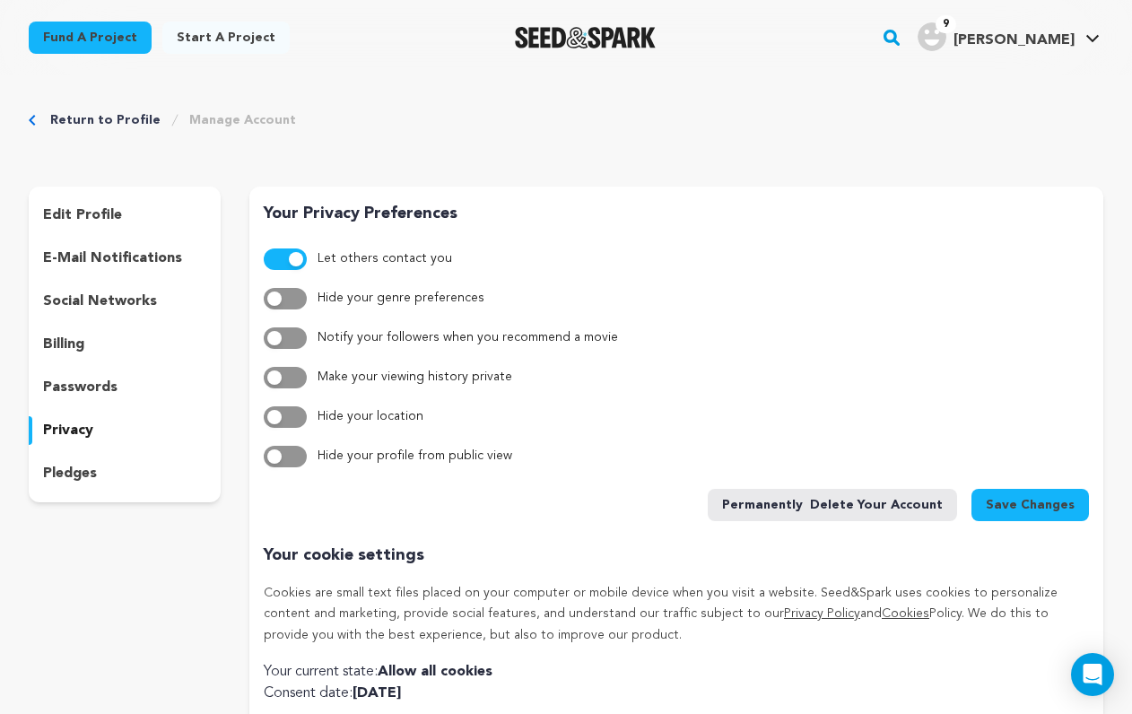
click at [64, 203] on div "edit profile" at bounding box center [125, 215] width 192 height 29
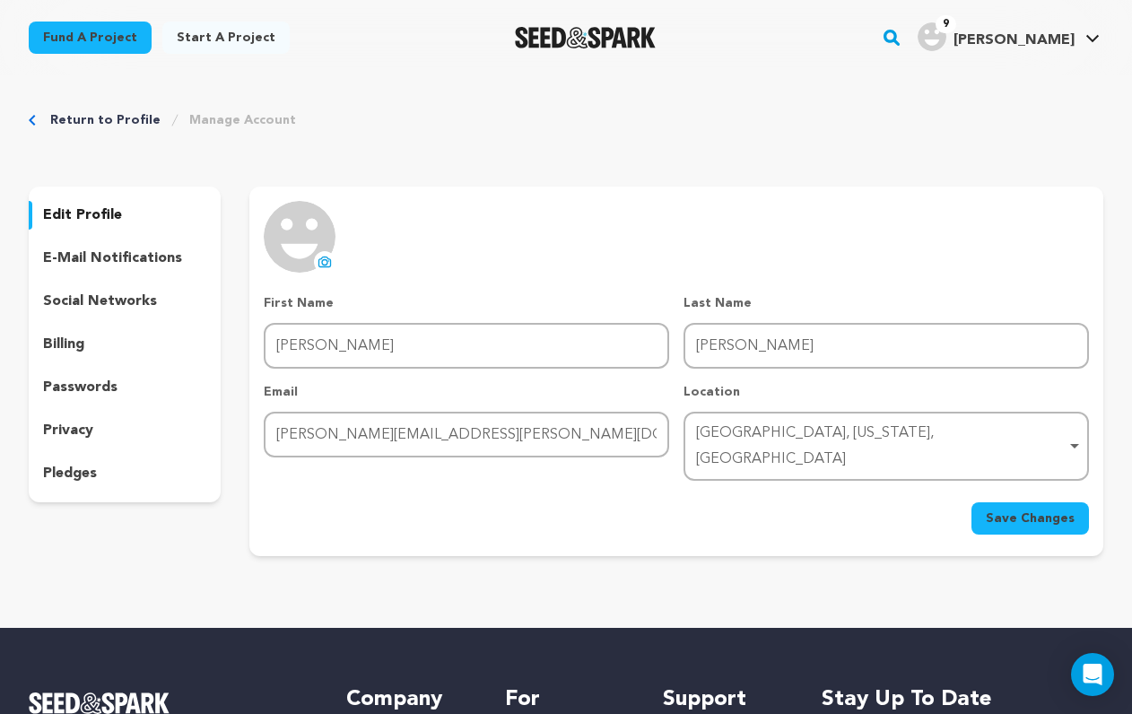
click at [68, 98] on div "Return to Profile Manage Account edit profile e-mail notifications social netwo…" at bounding box center [566, 337] width 1132 height 524
